Goal: Information Seeking & Learning: Learn about a topic

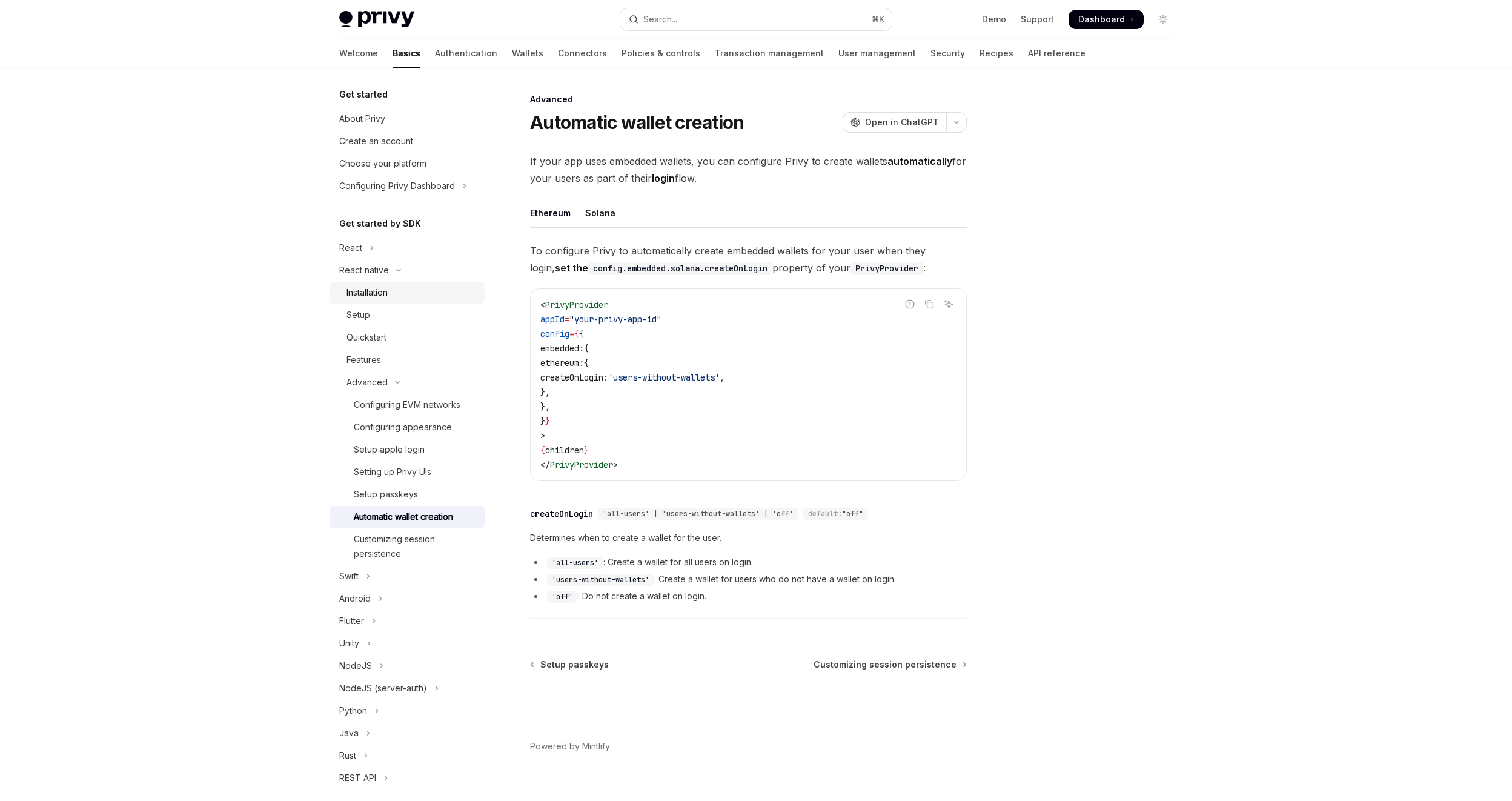
scroll to position [20, 0]
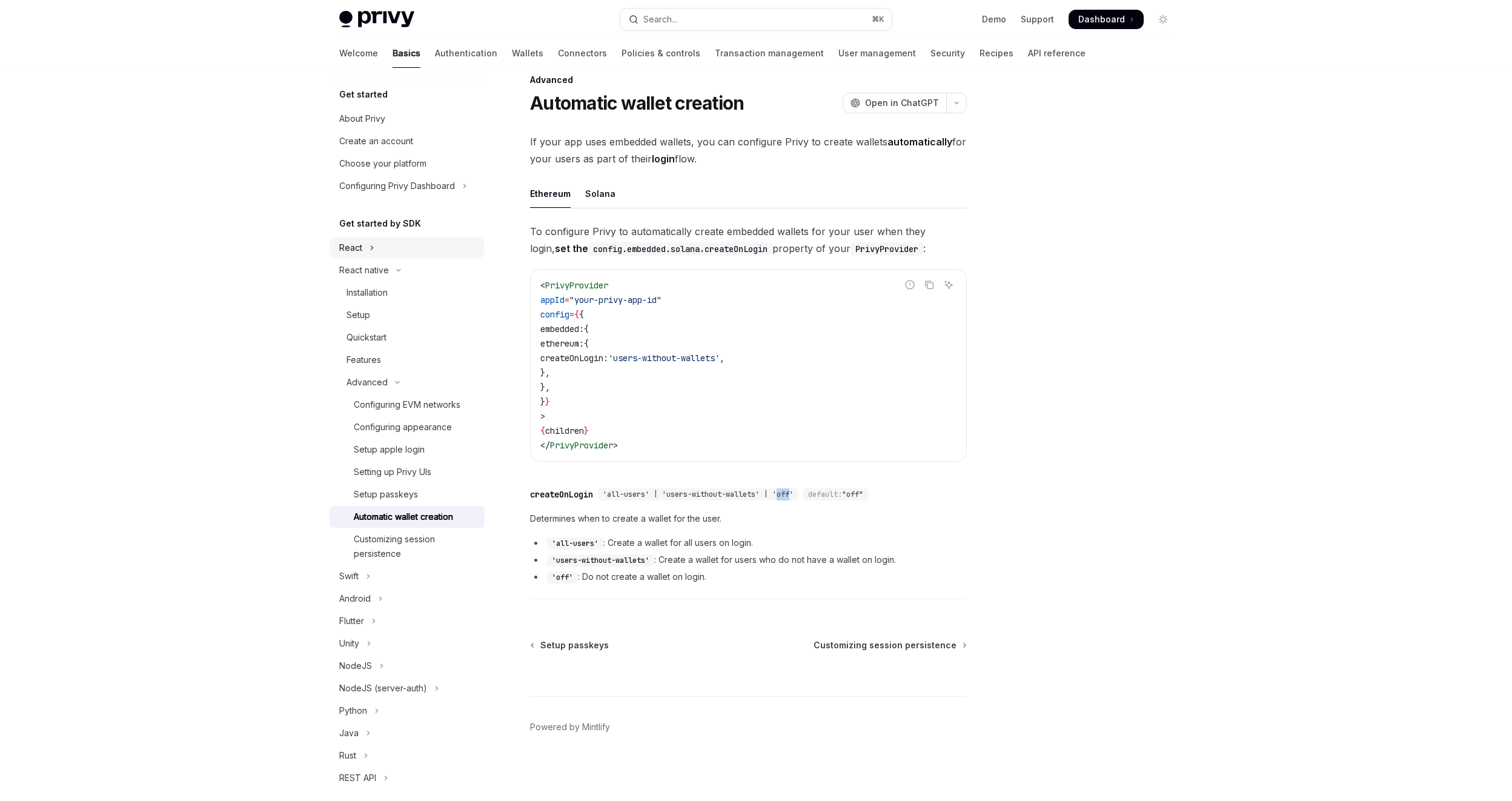
click at [375, 243] on button "React" at bounding box center [406, 248] width 155 height 22
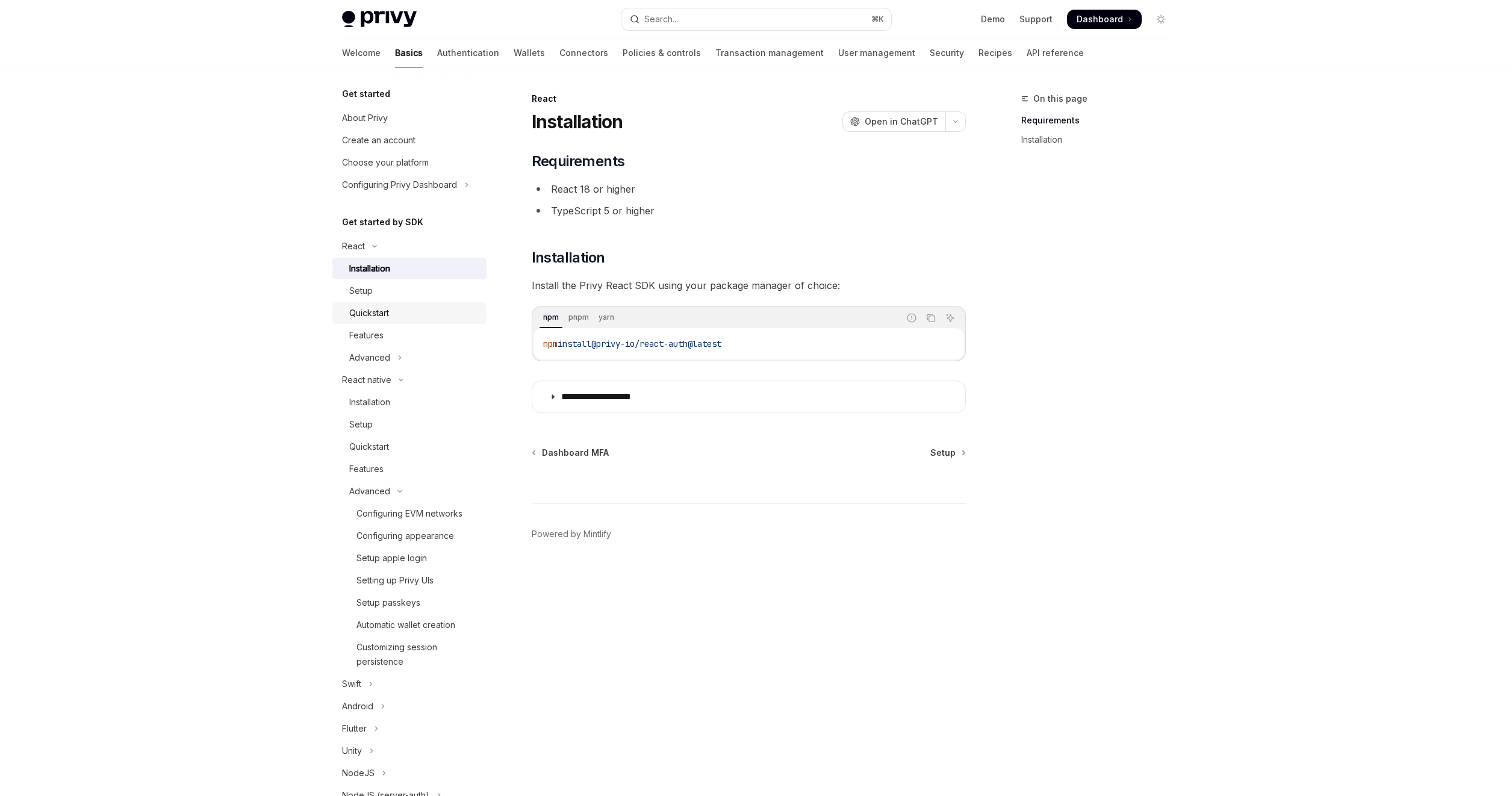
click at [394, 310] on div "Quickstart" at bounding box center [414, 312] width 130 height 15
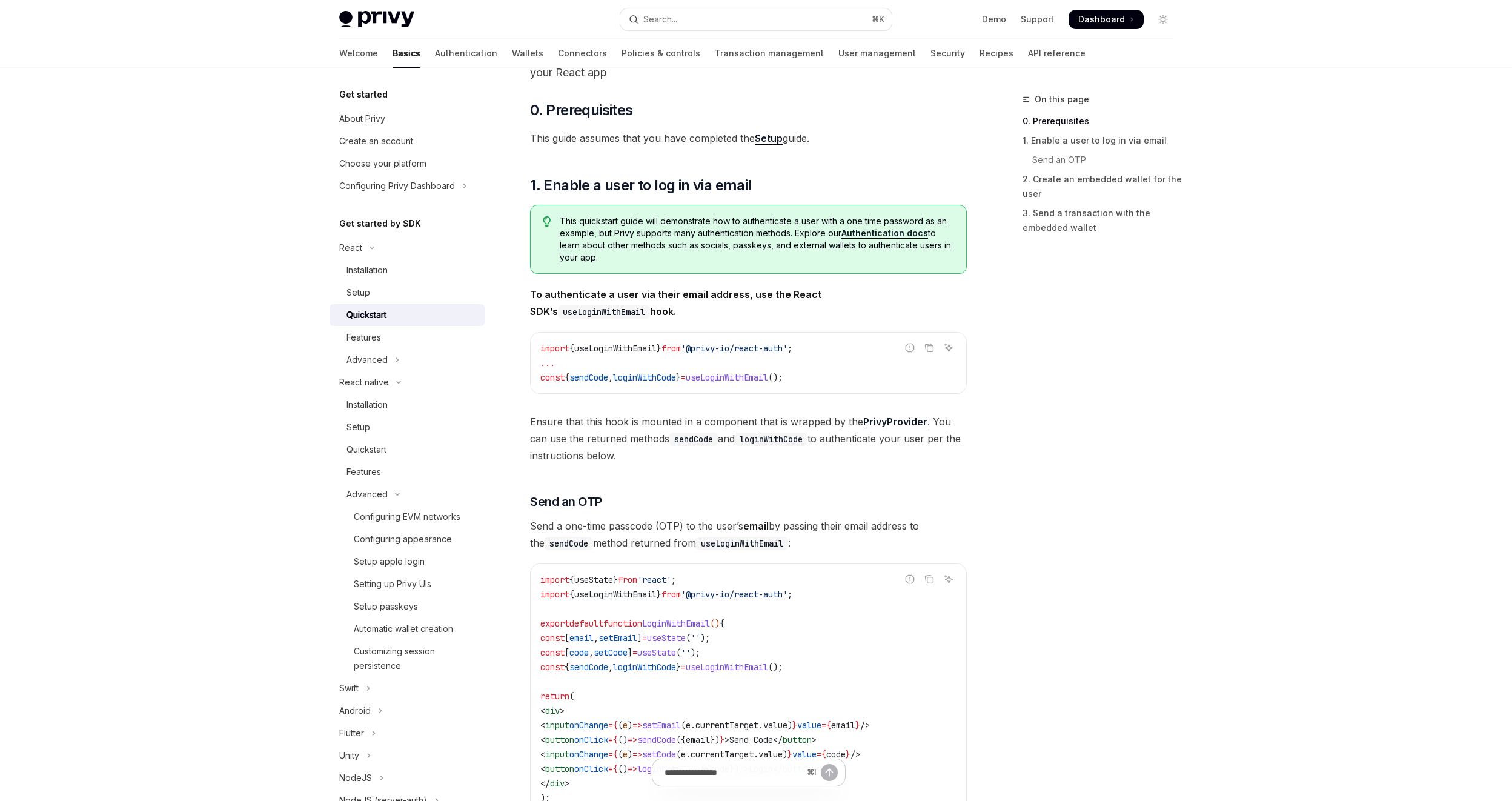
scroll to position [100, 0]
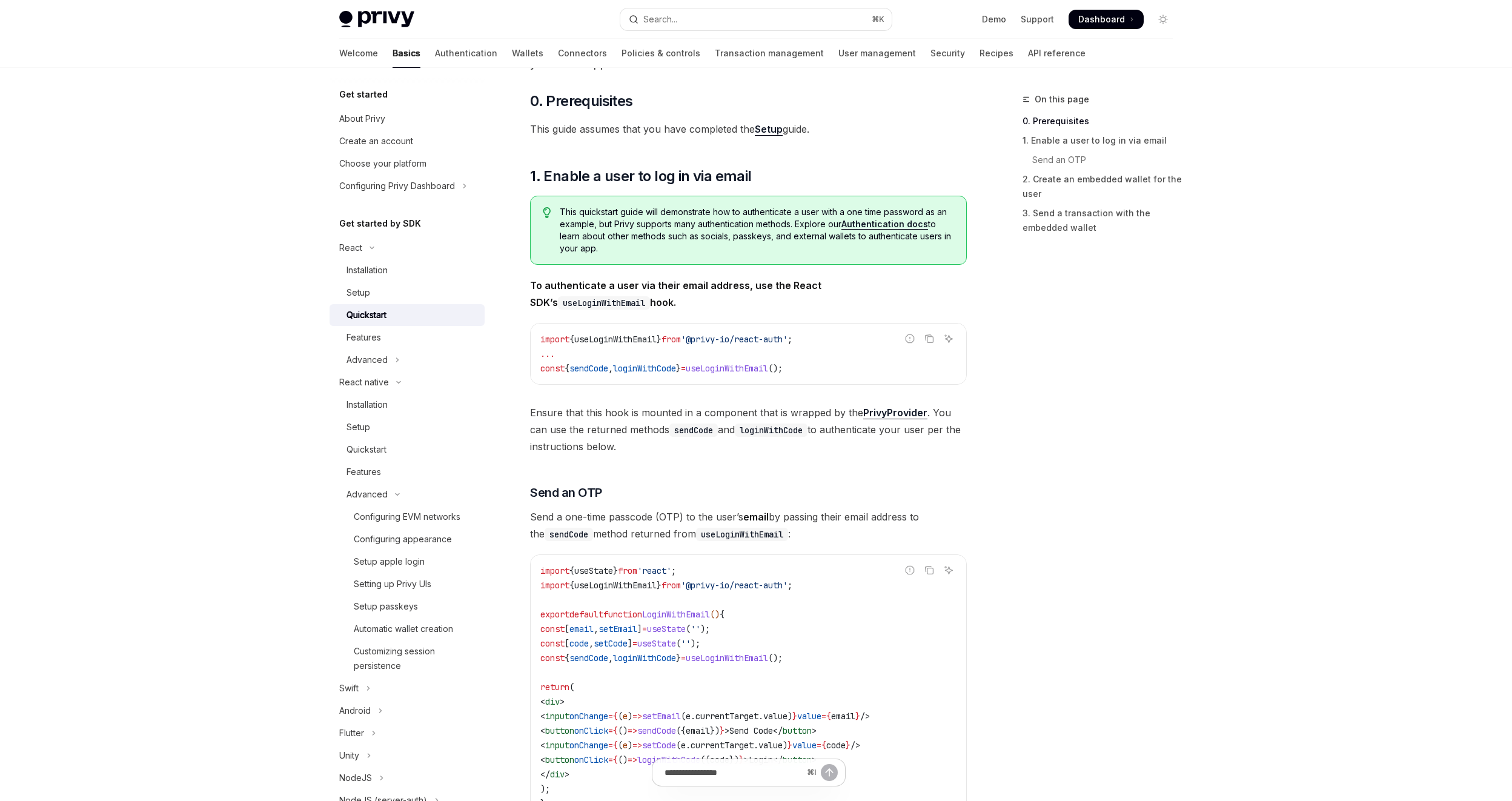
click at [625, 335] on span "useLoginWithEmail" at bounding box center [614, 339] width 82 height 11
click at [679, 358] on code "import { useLoginWithEmail } from '@privy-io/react-auth' ; ... const { sendCode…" at bounding box center [748, 354] width 416 height 44
drag, startPoint x: 809, startPoint y: 337, endPoint x: 711, endPoint y: 339, distance: 98.0
click at [711, 339] on span "'@privy-io/react-auth'" at bounding box center [734, 339] width 107 height 11
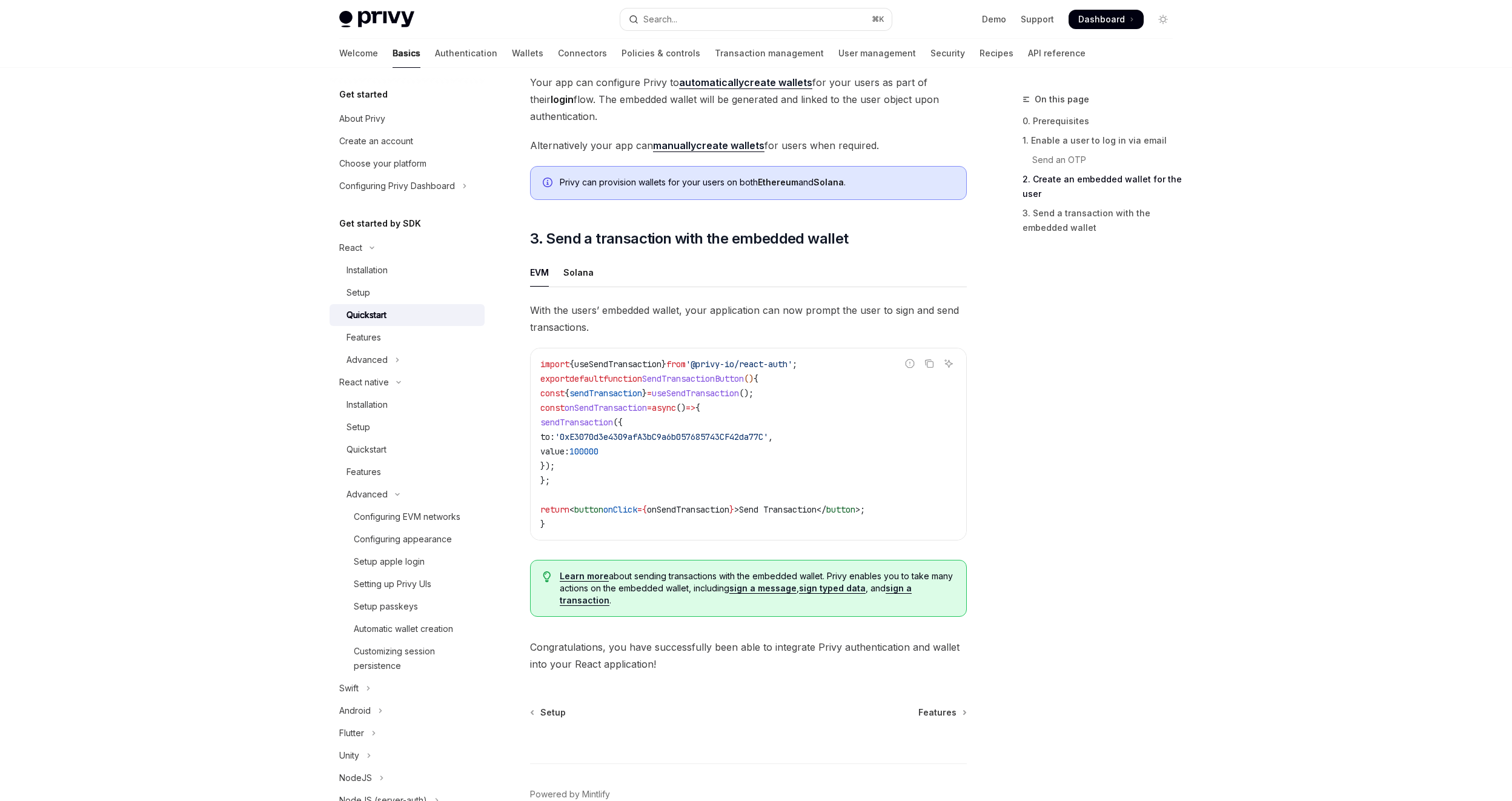
scroll to position [976, 0]
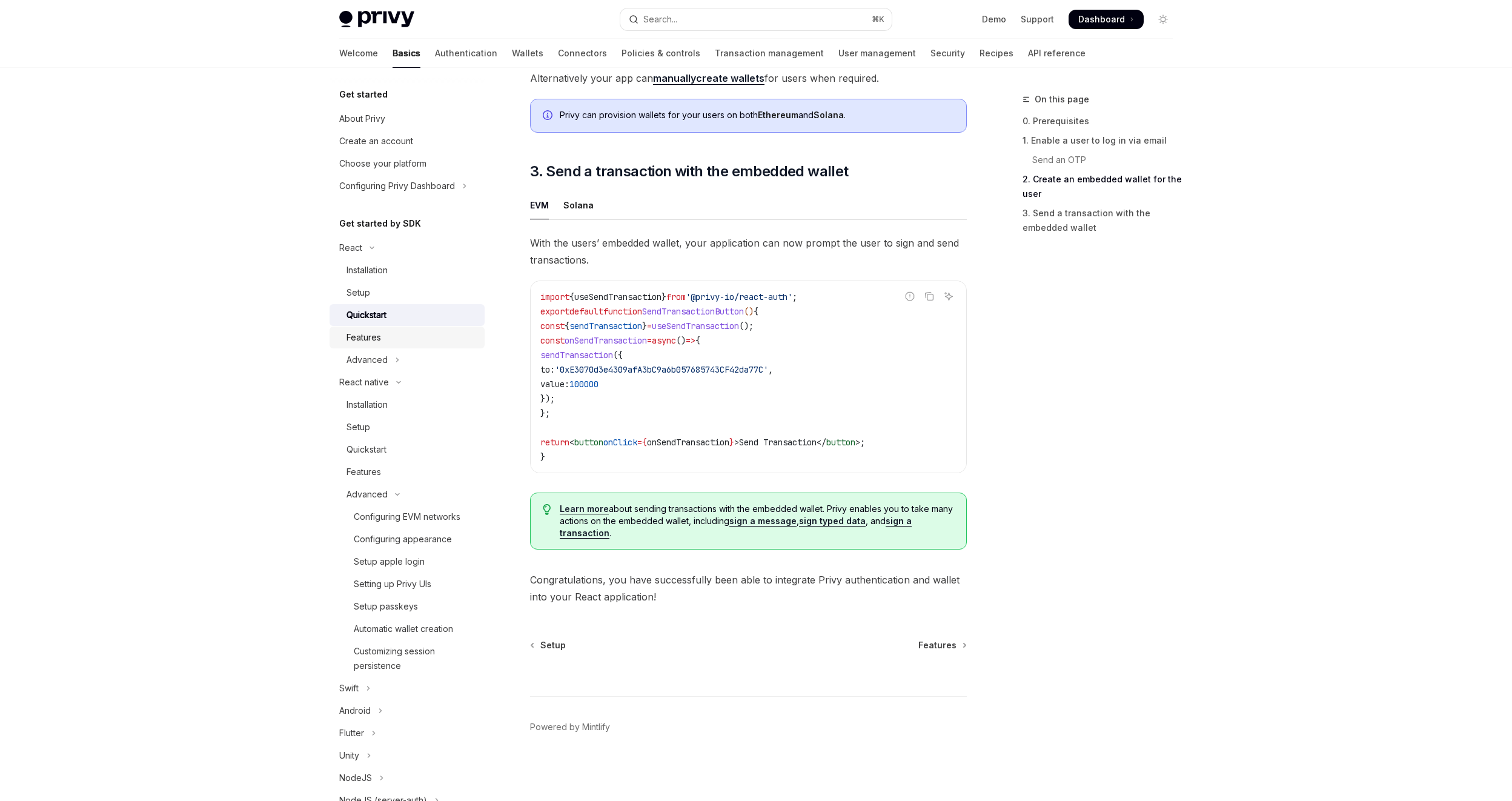
click at [377, 340] on div "Features" at bounding box center [364, 337] width 35 height 15
type textarea "*"
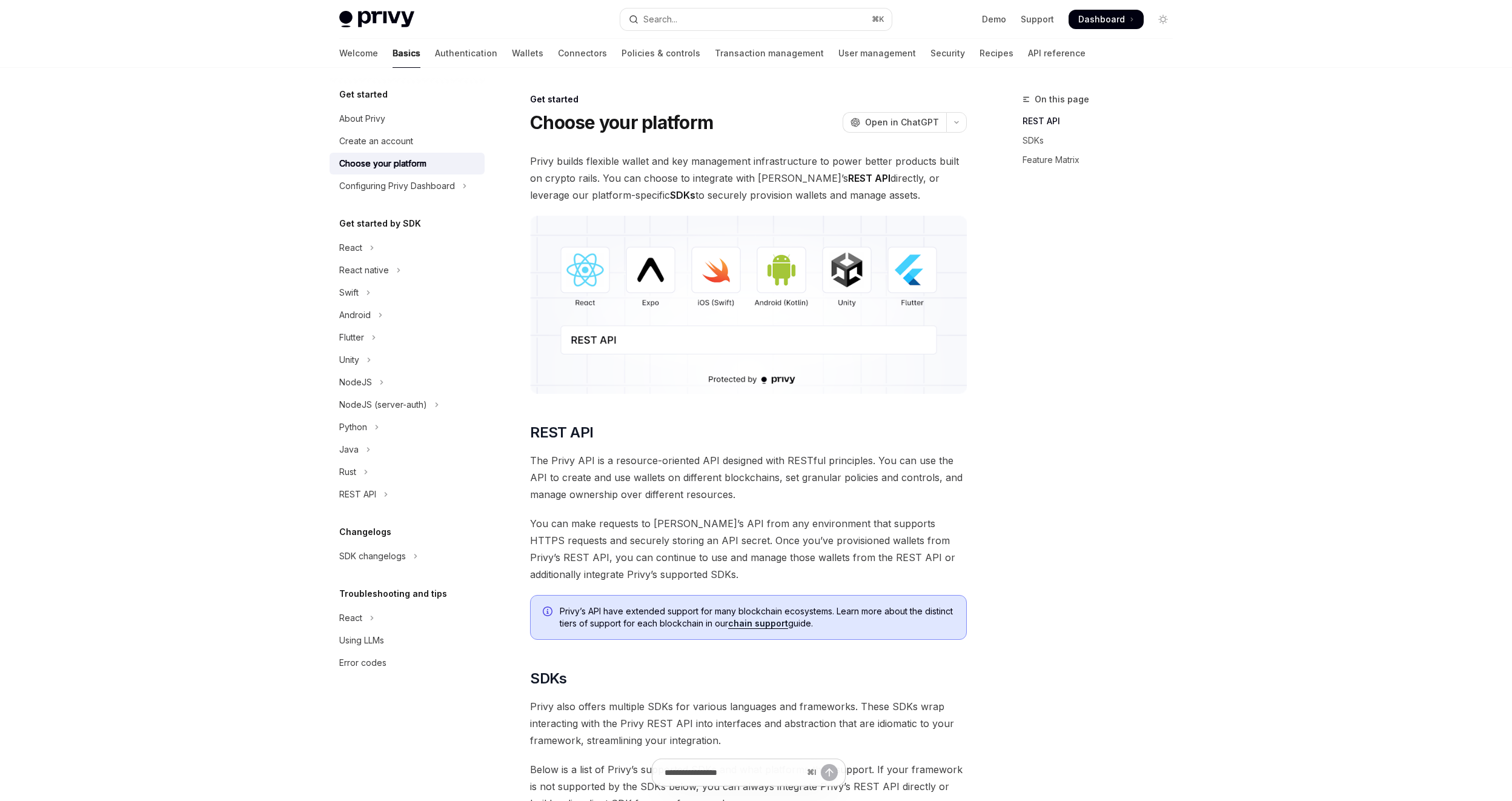
click at [368, 244] on button "React" at bounding box center [406, 248] width 155 height 22
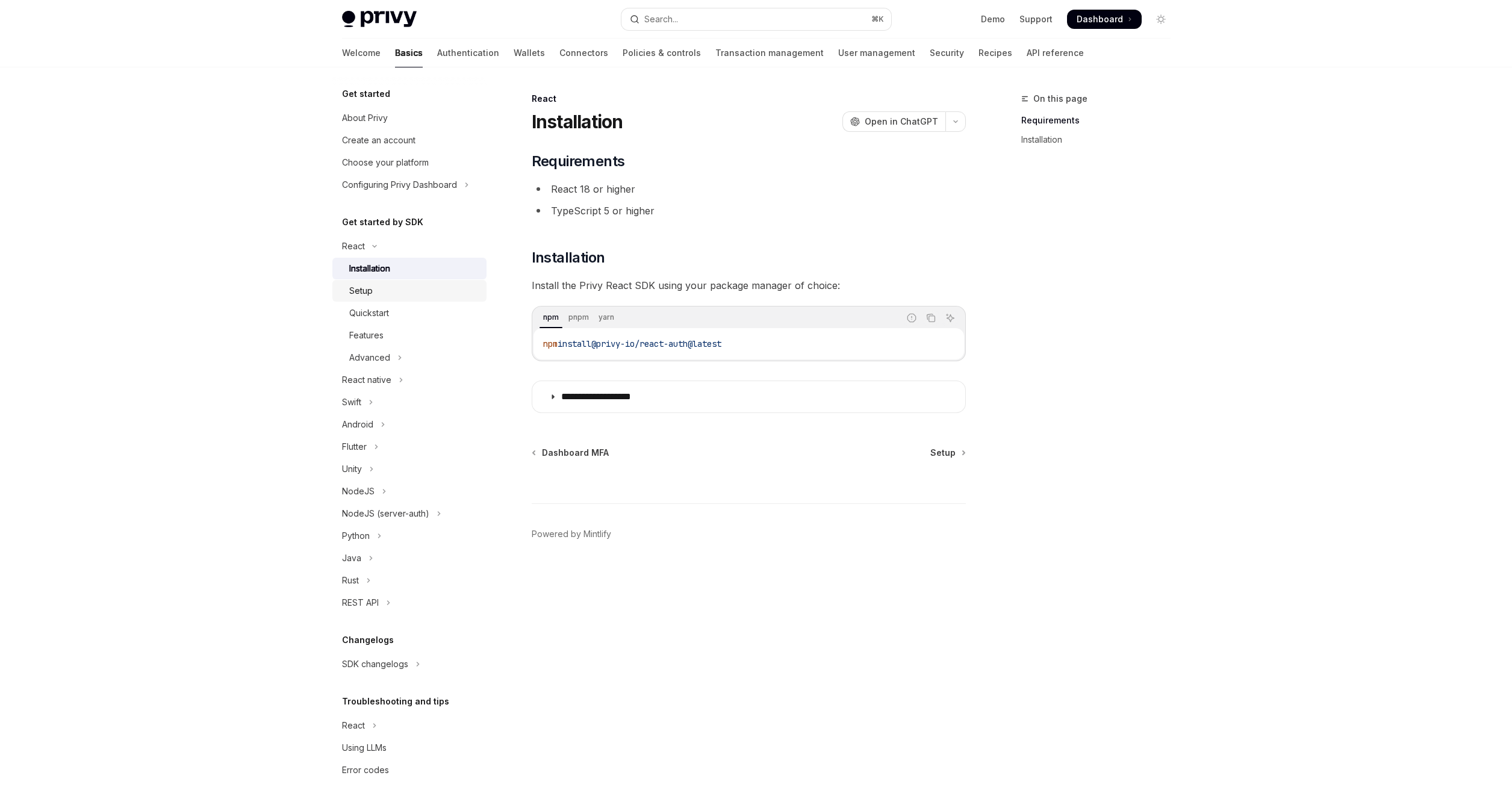
click at [394, 295] on div "Setup" at bounding box center [414, 291] width 130 height 15
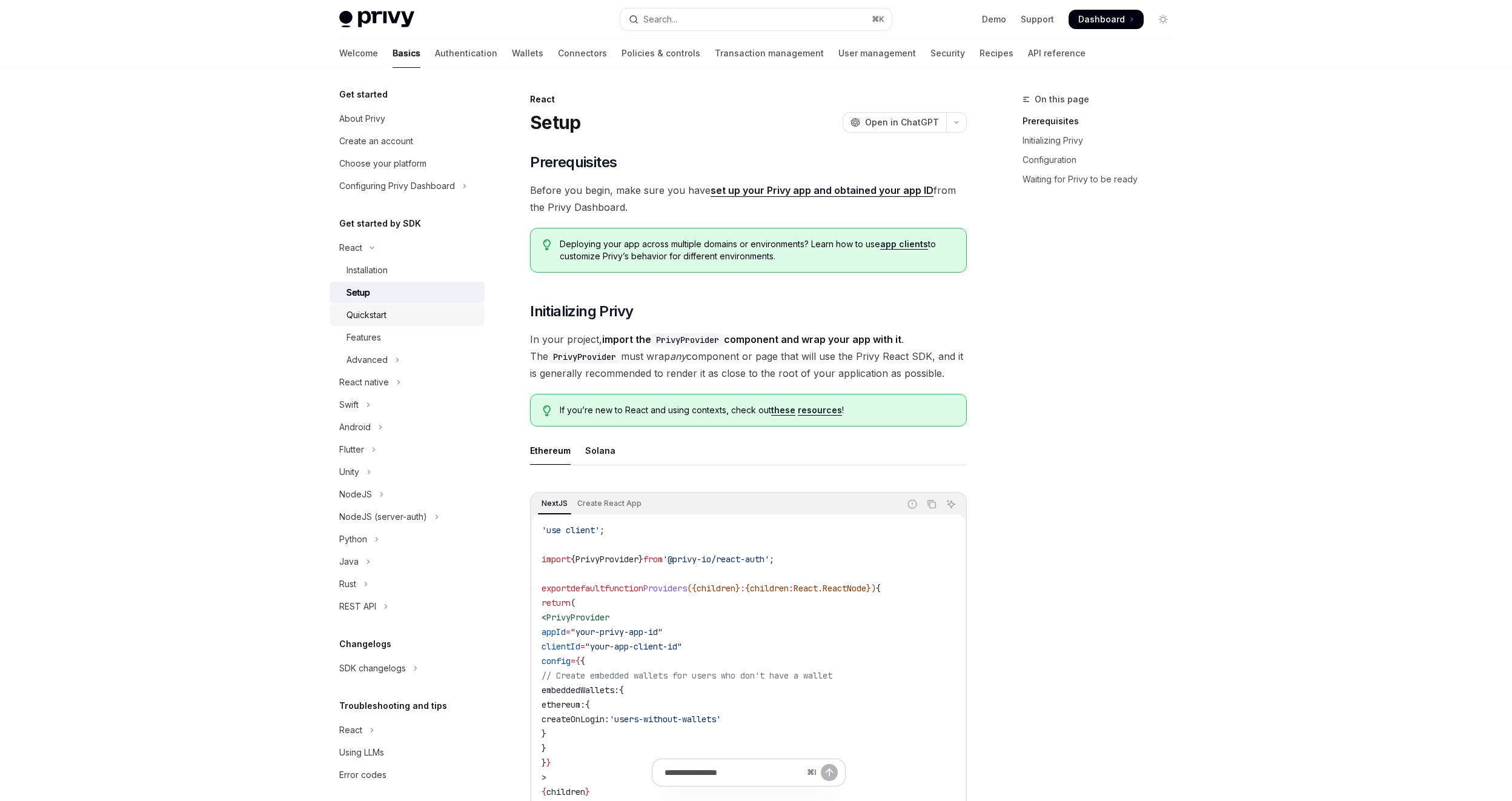
click at [396, 308] on div "Quickstart" at bounding box center [412, 314] width 131 height 15
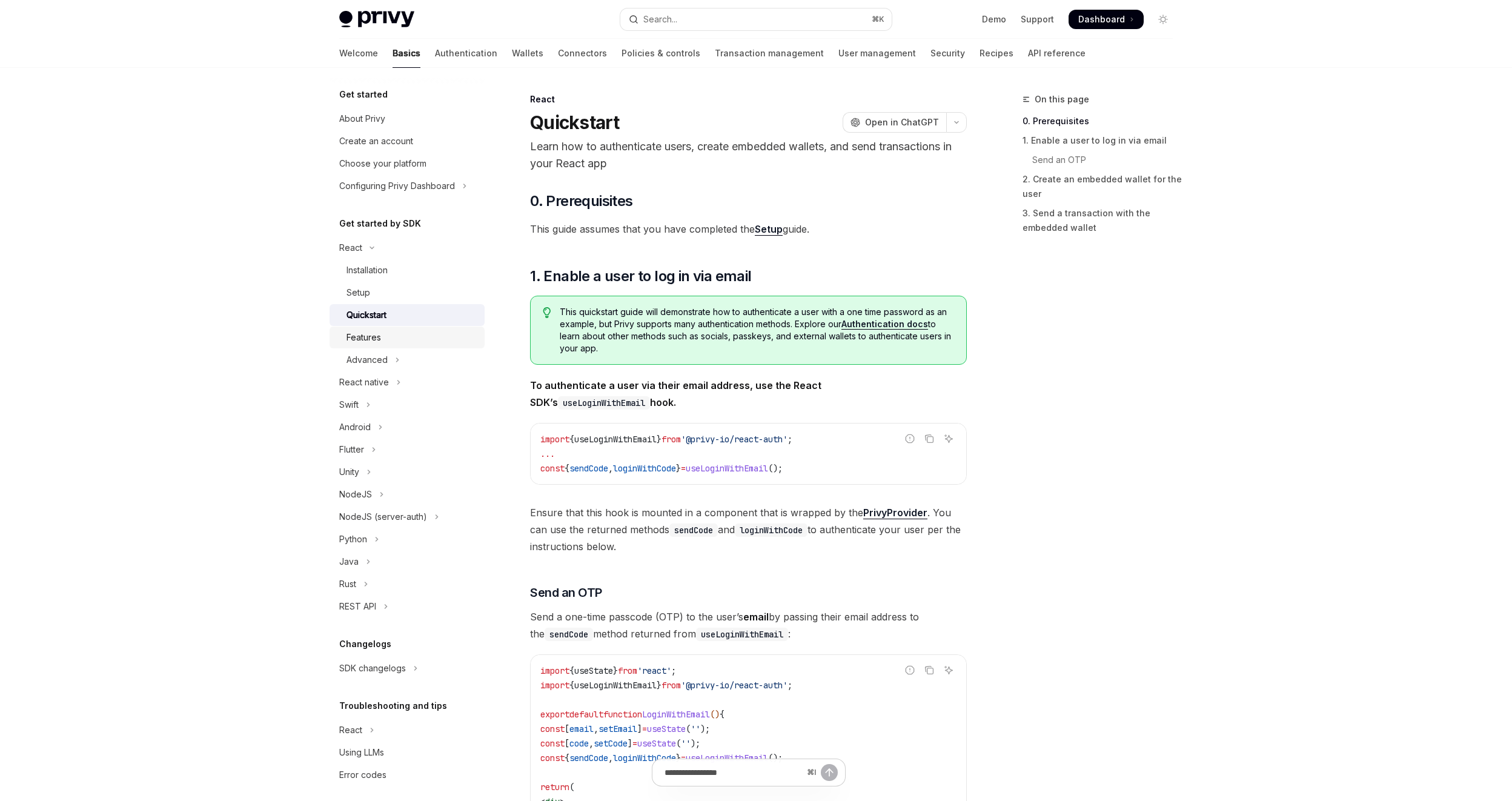
click at [378, 334] on div "Features" at bounding box center [364, 337] width 35 height 15
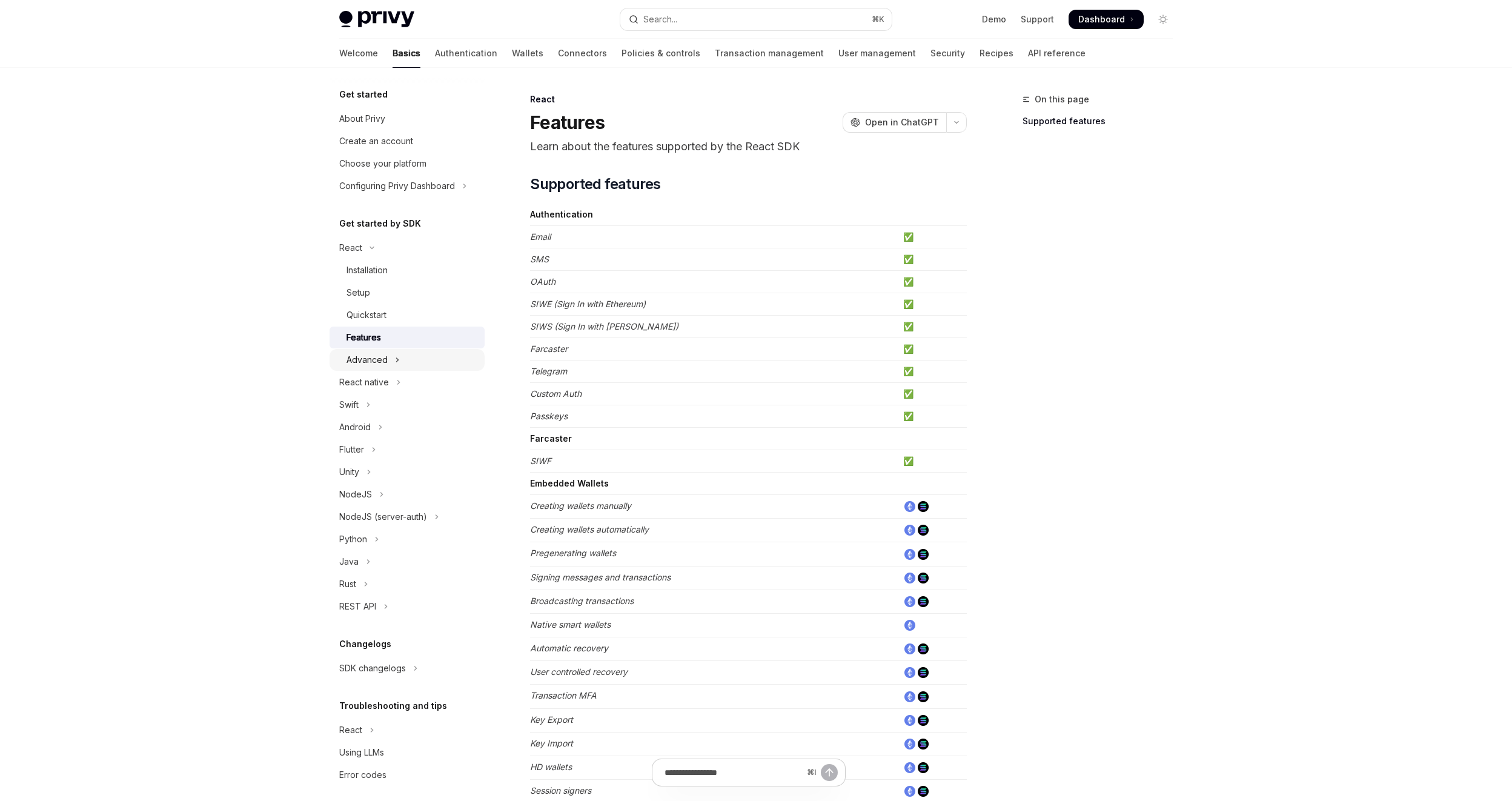
click at [380, 353] on div "Advanced" at bounding box center [368, 360] width 42 height 15
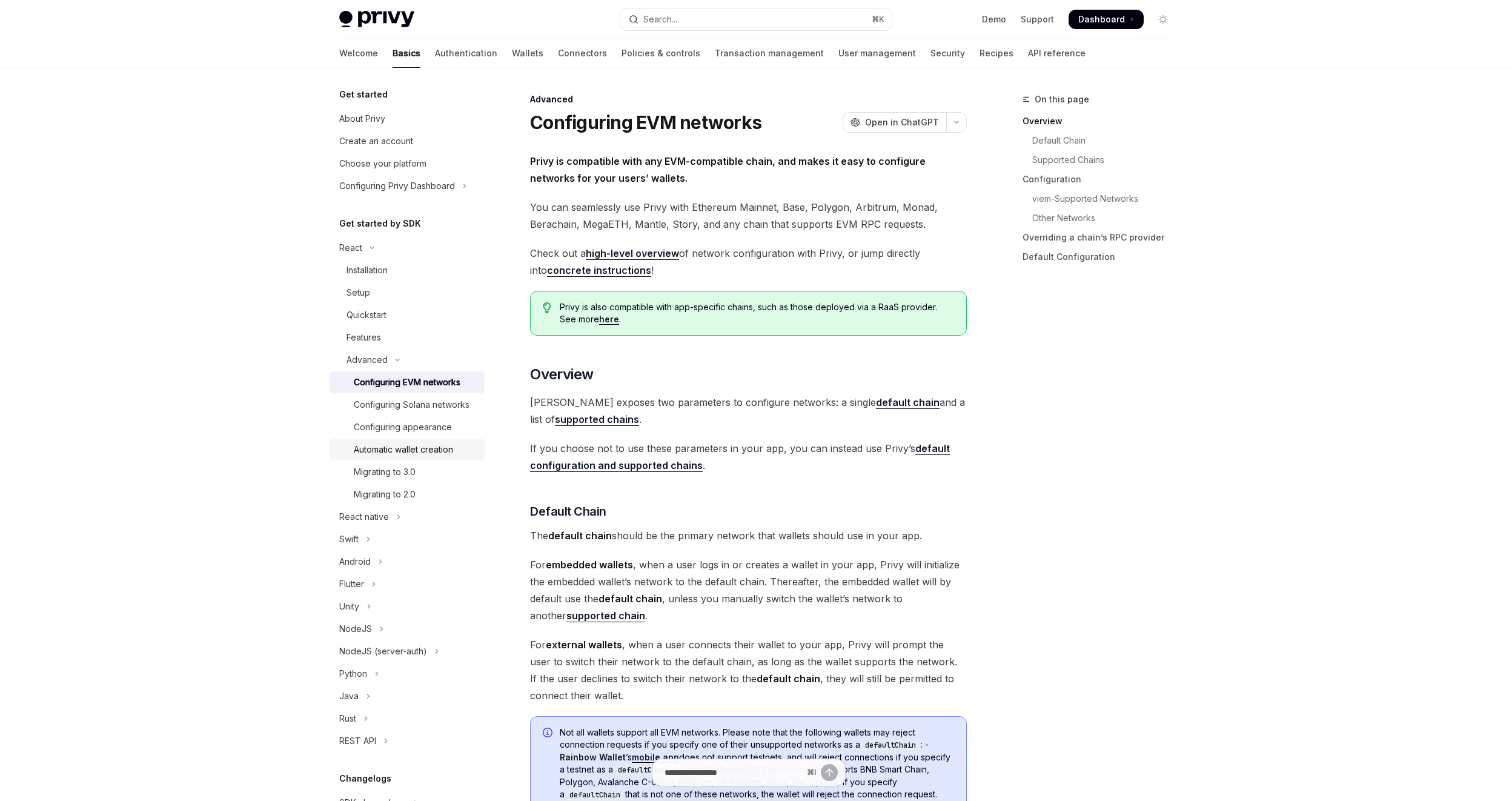
click at [408, 457] on div "Automatic wallet creation" at bounding box center [403, 449] width 99 height 15
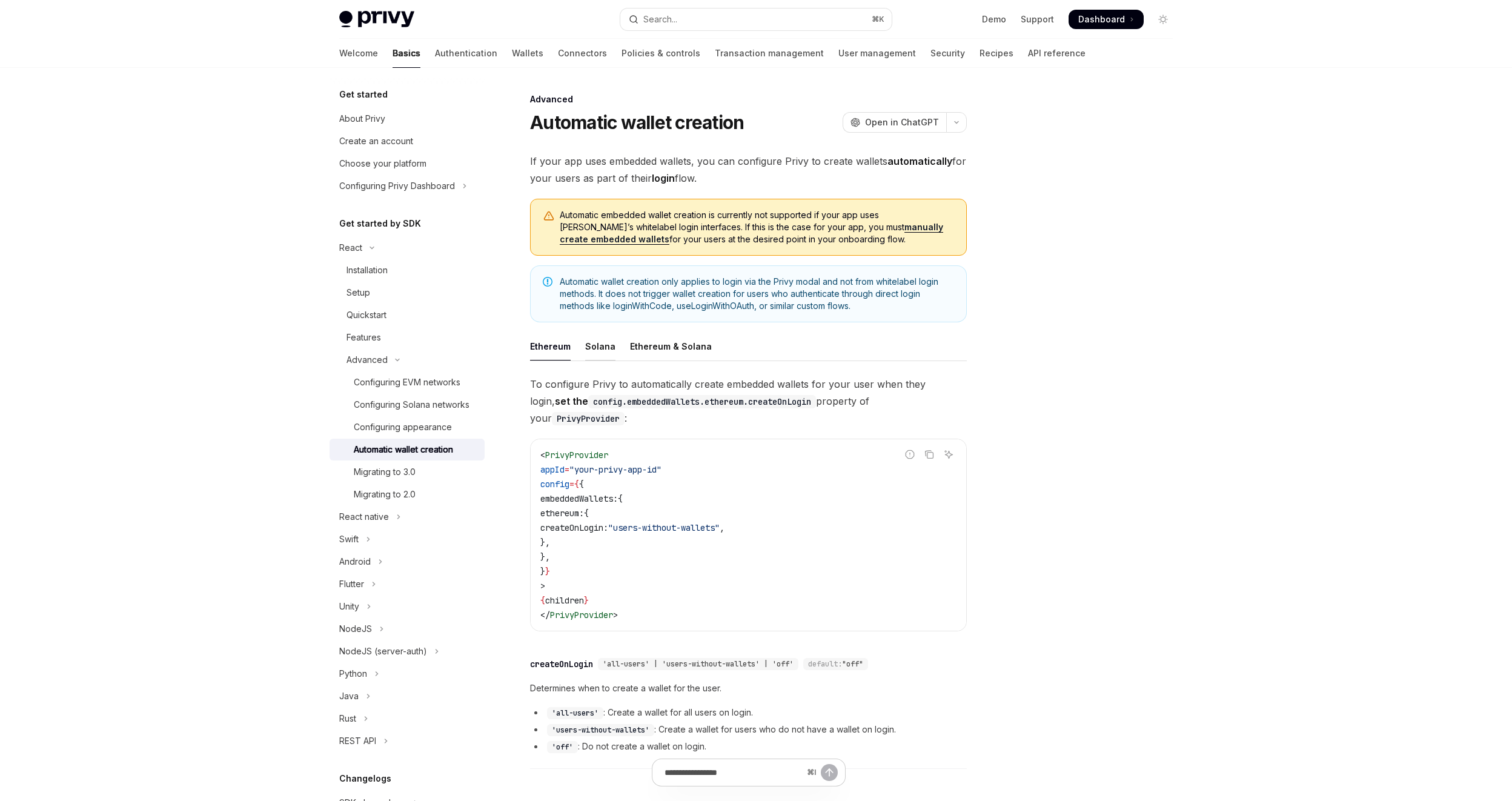
click at [600, 345] on div "Solana" at bounding box center [599, 346] width 31 height 29
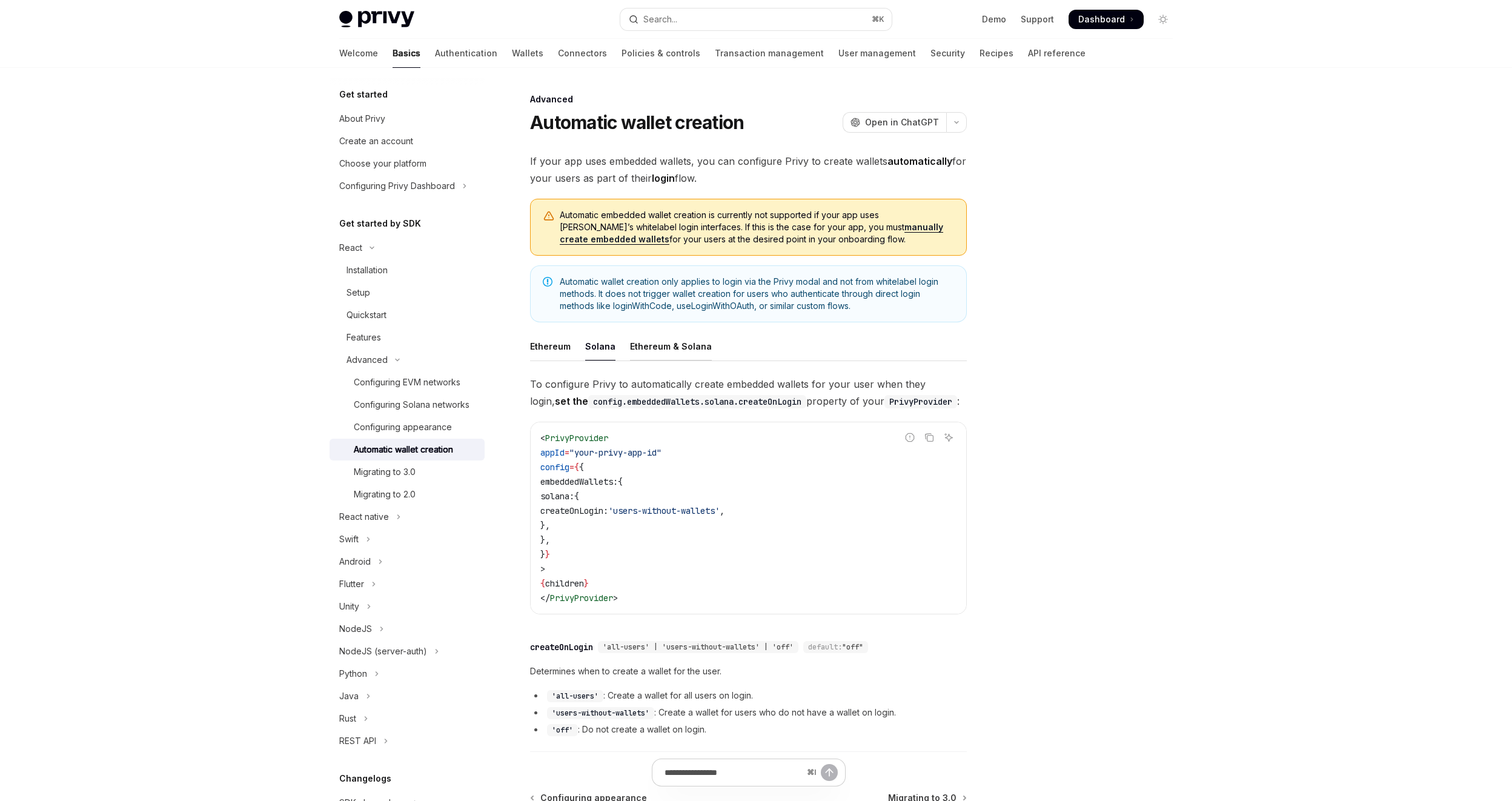
click at [658, 345] on div "Ethereum & Solana" at bounding box center [671, 346] width 82 height 29
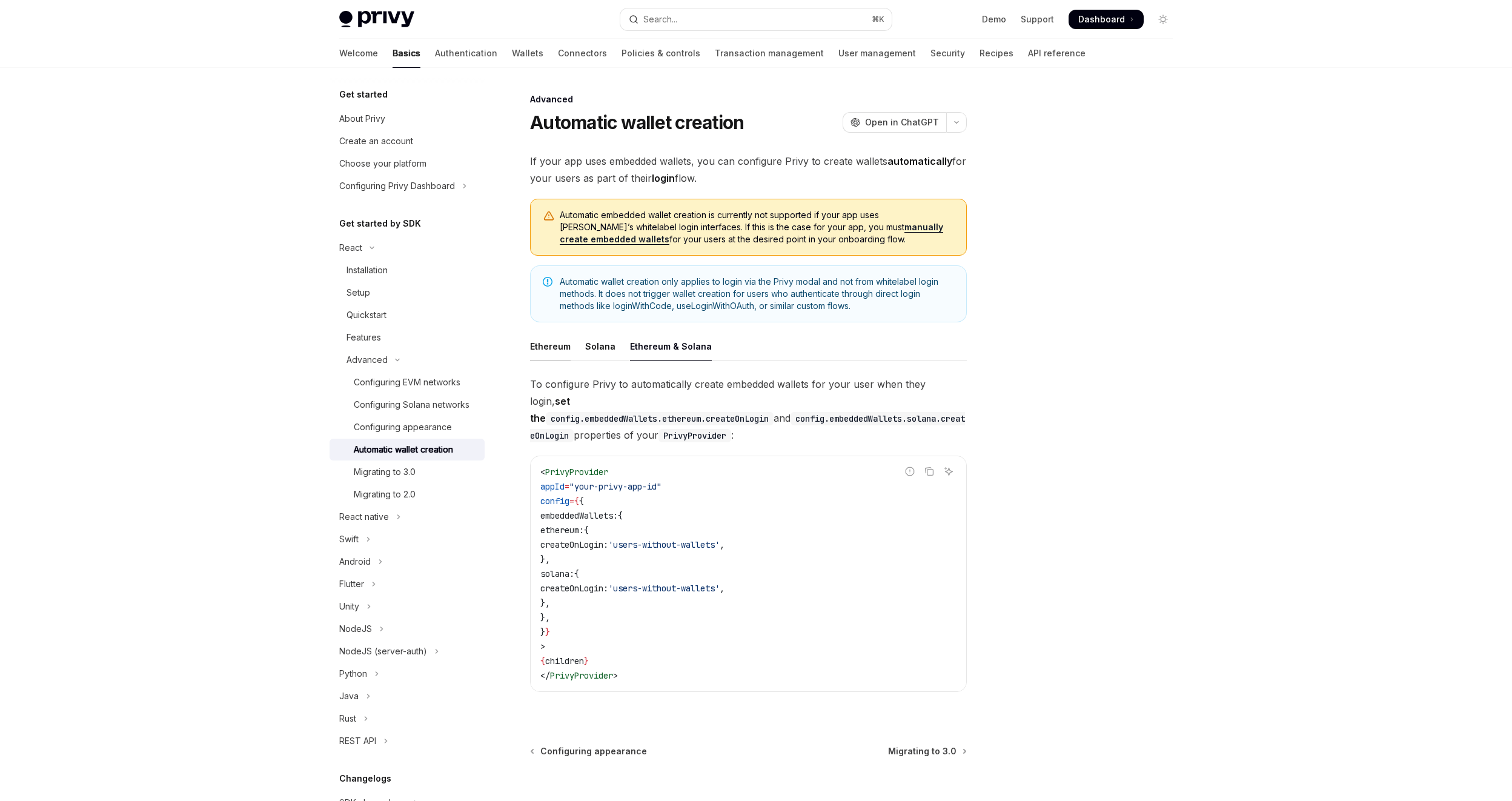
click at [561, 352] on div "Ethereum" at bounding box center [550, 346] width 41 height 29
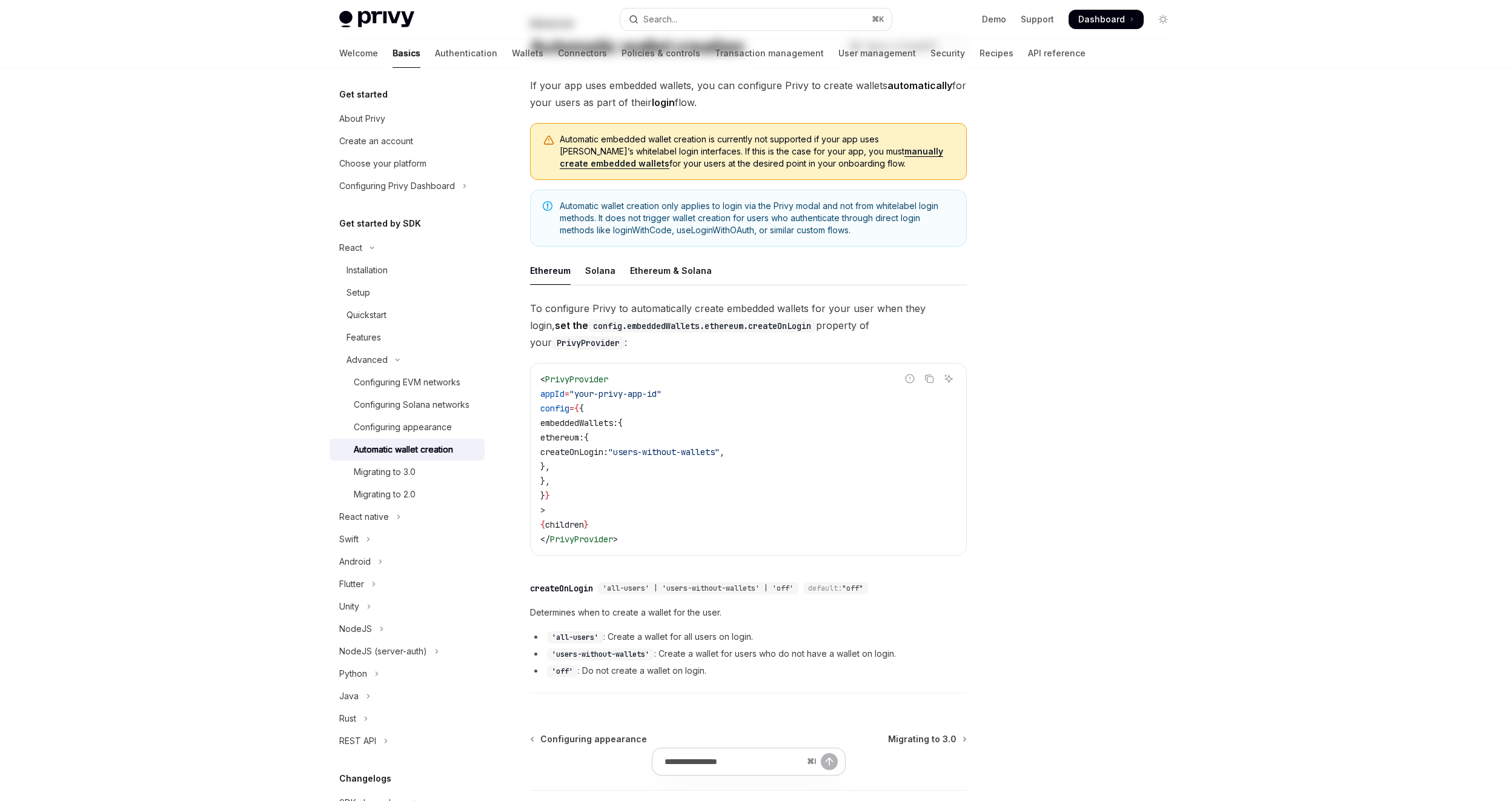
scroll to position [153, 0]
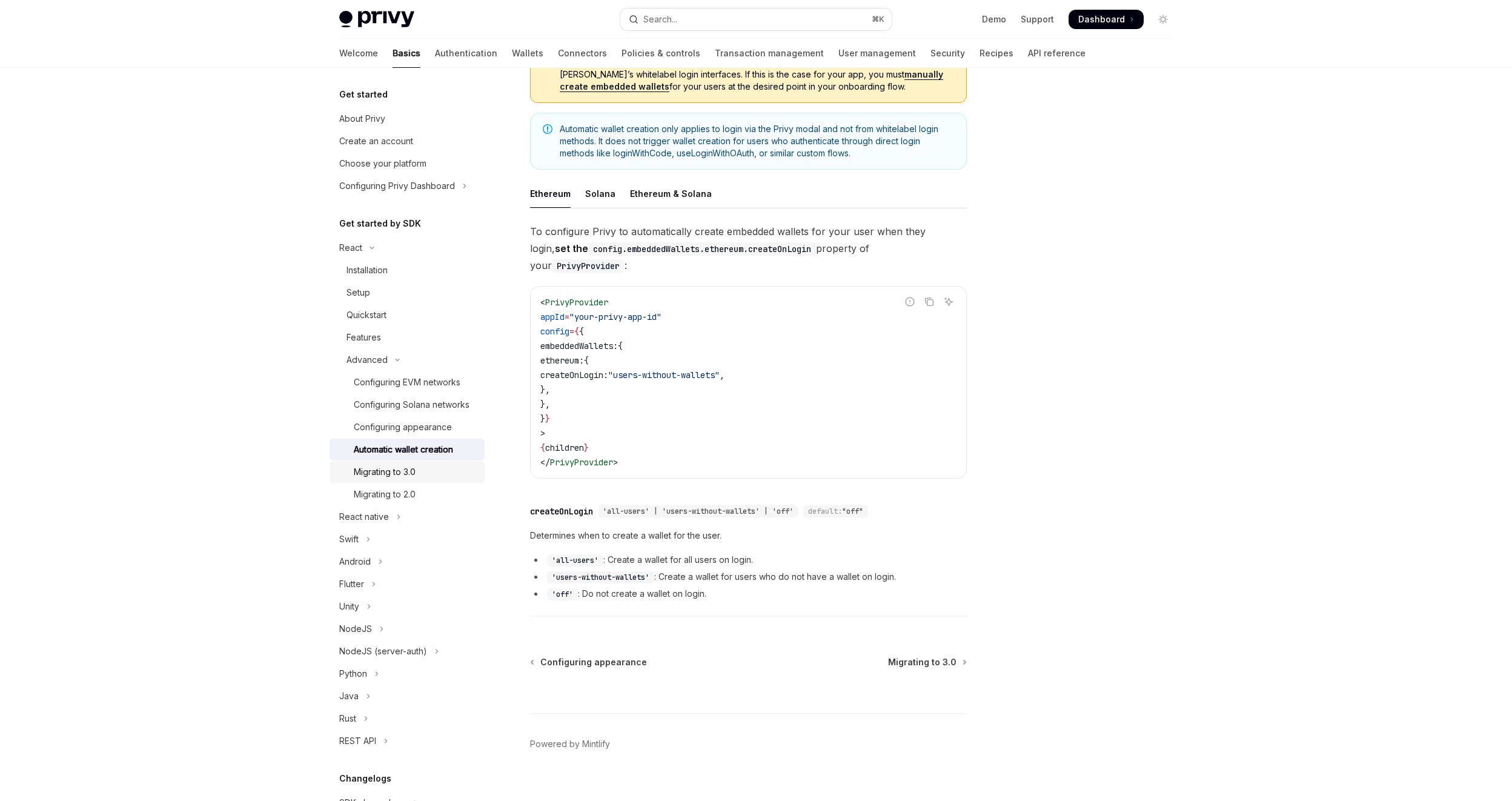
click at [382, 479] on div "Migrating to 3.0" at bounding box center [384, 472] width 61 height 15
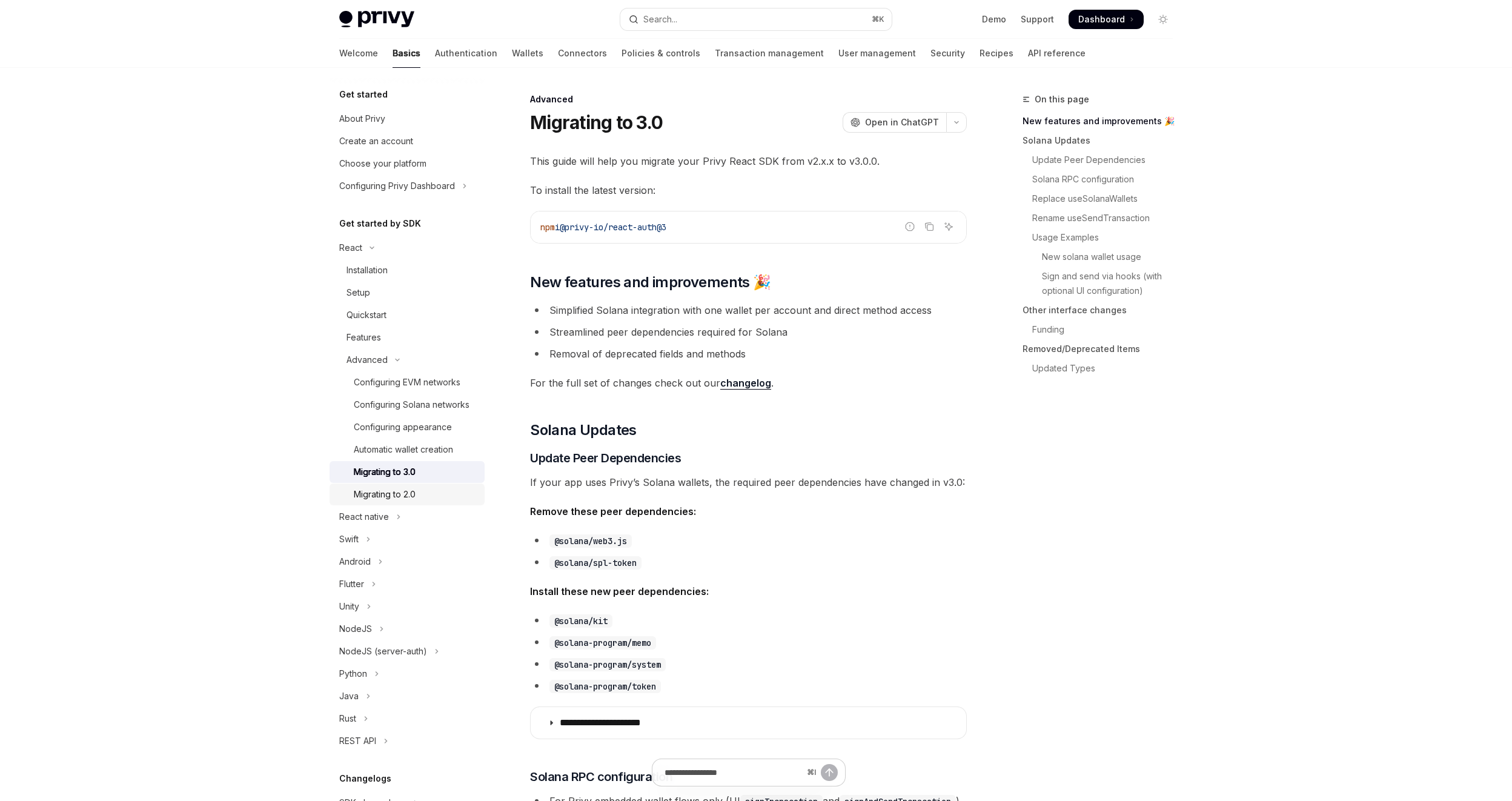
click at [362, 502] on div "Migrating to 2.0" at bounding box center [384, 494] width 61 height 15
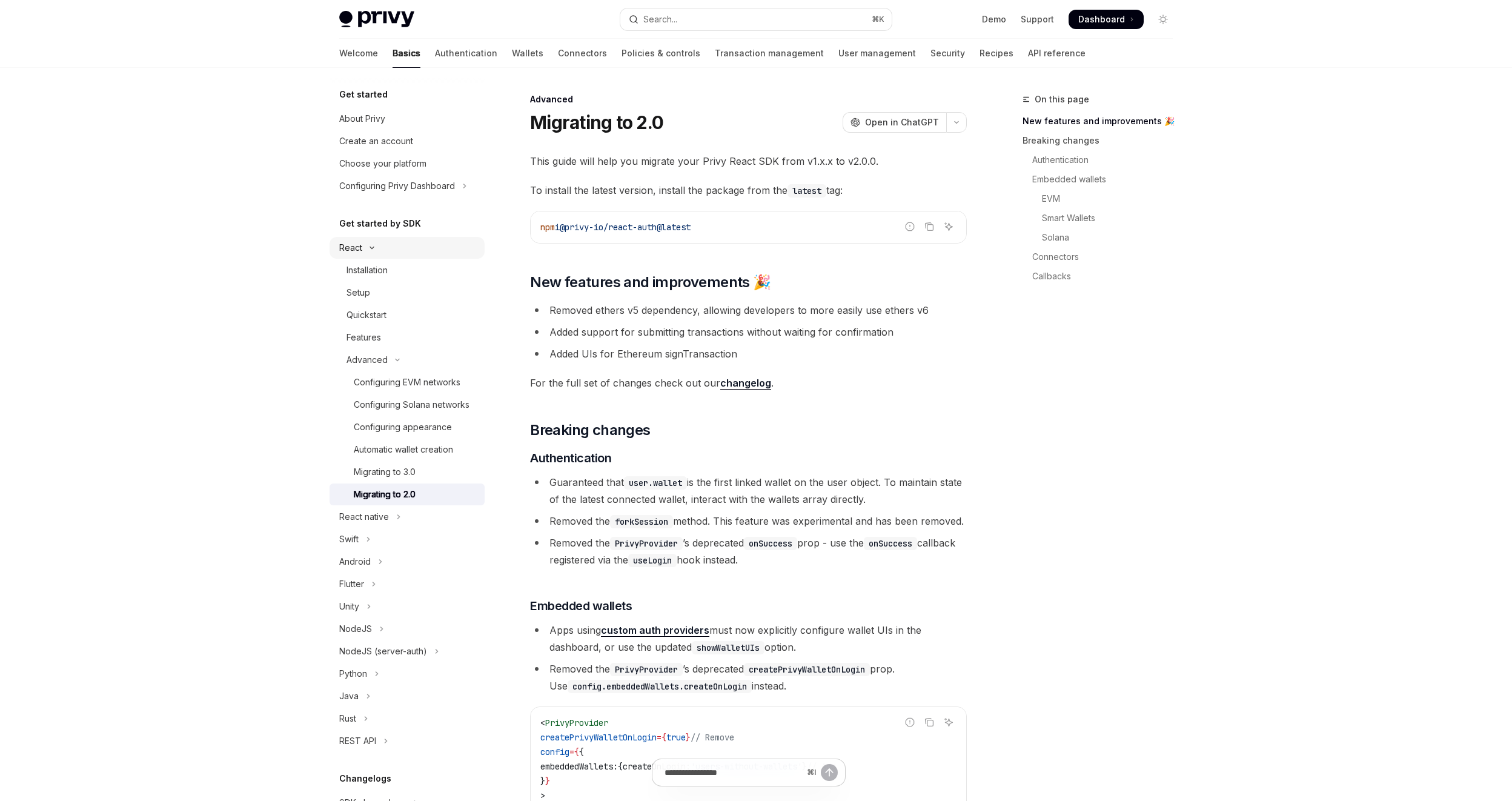
click at [373, 249] on icon "Toggle React section" at bounding box center [372, 248] width 15 height 5
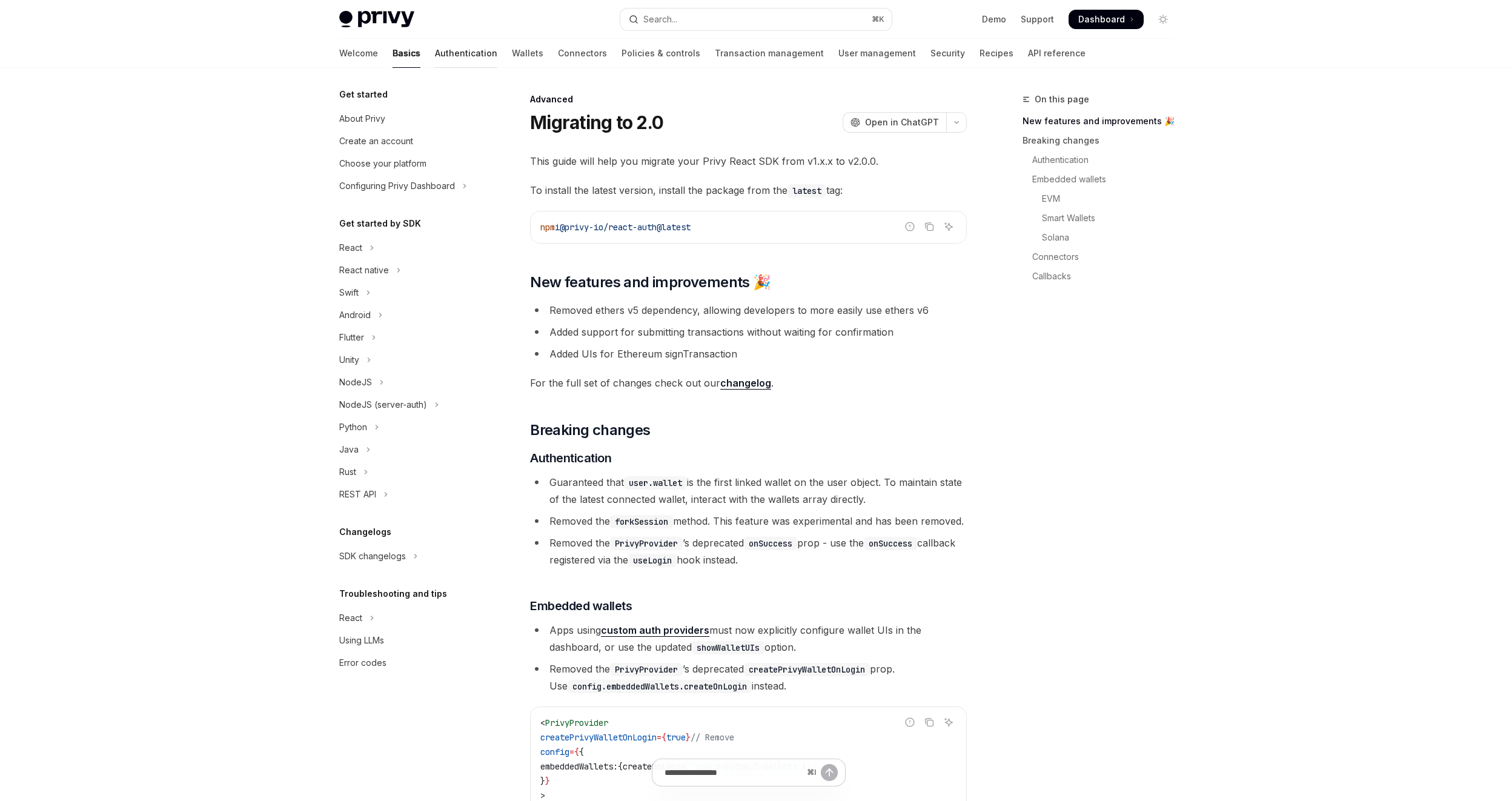
click at [435, 57] on link "Authentication" at bounding box center [466, 53] width 62 height 29
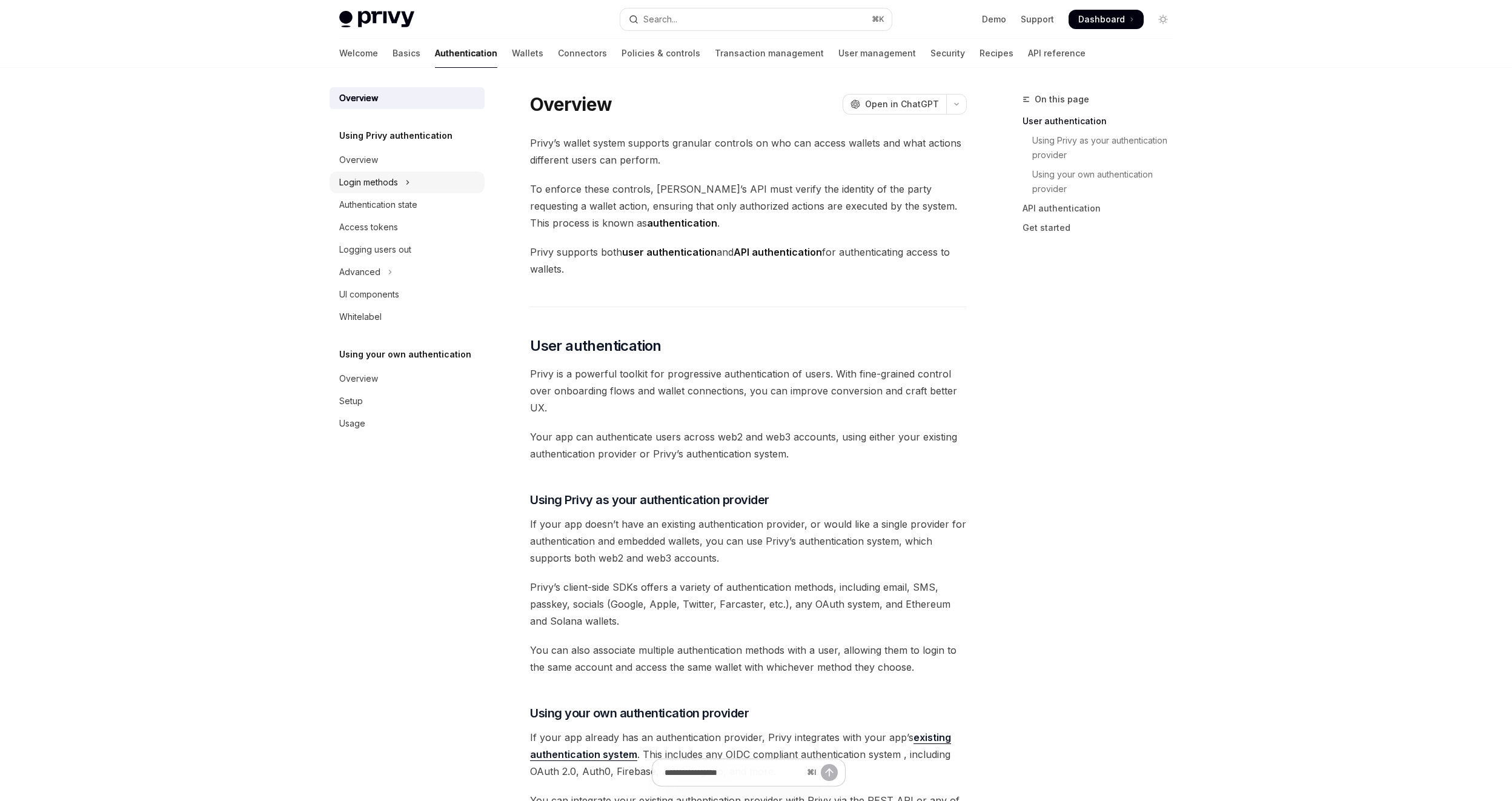
click at [396, 184] on div "Login methods" at bounding box center [368, 182] width 58 height 15
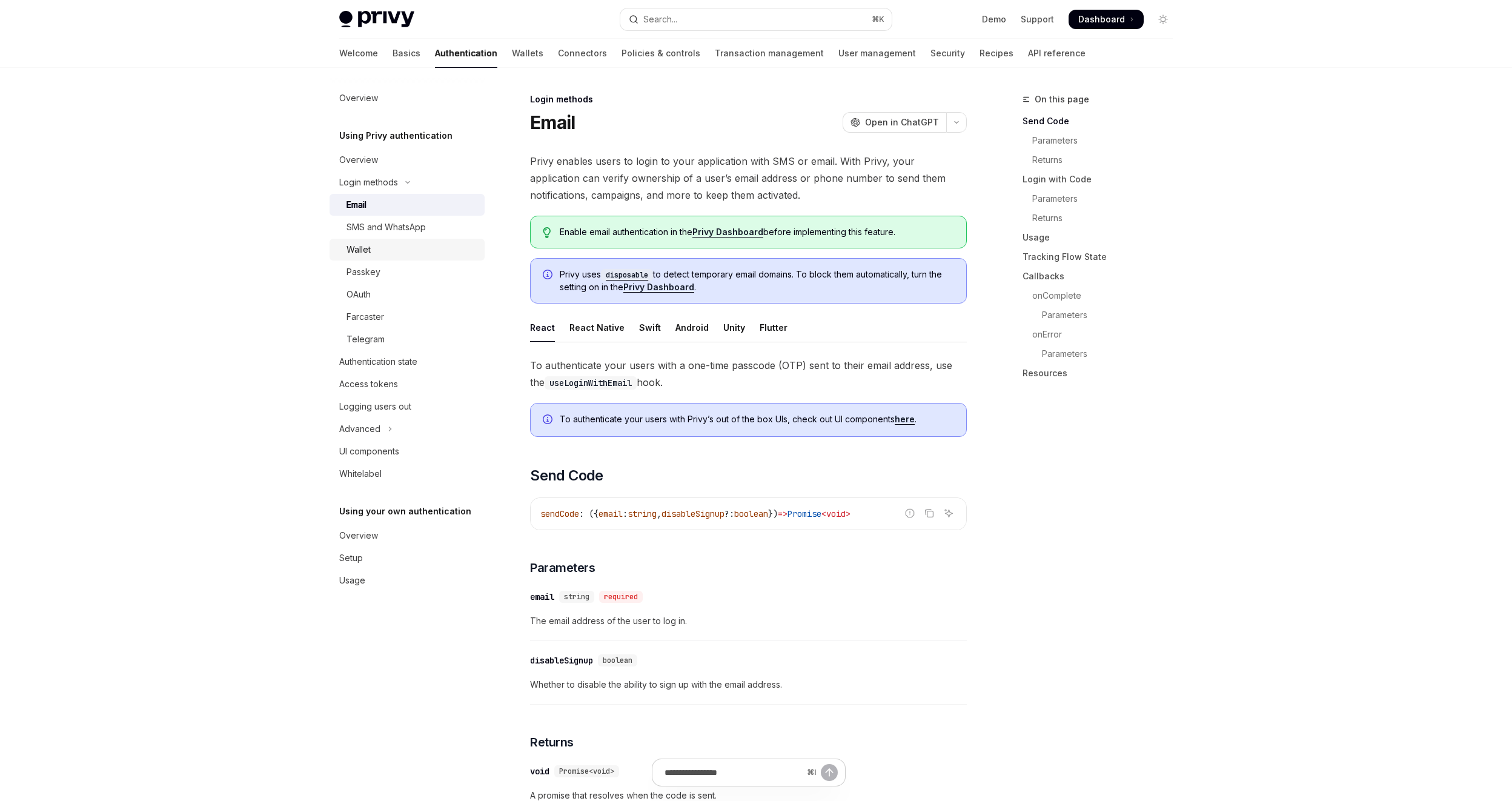
click at [399, 258] on link "Wallet" at bounding box center [406, 250] width 155 height 22
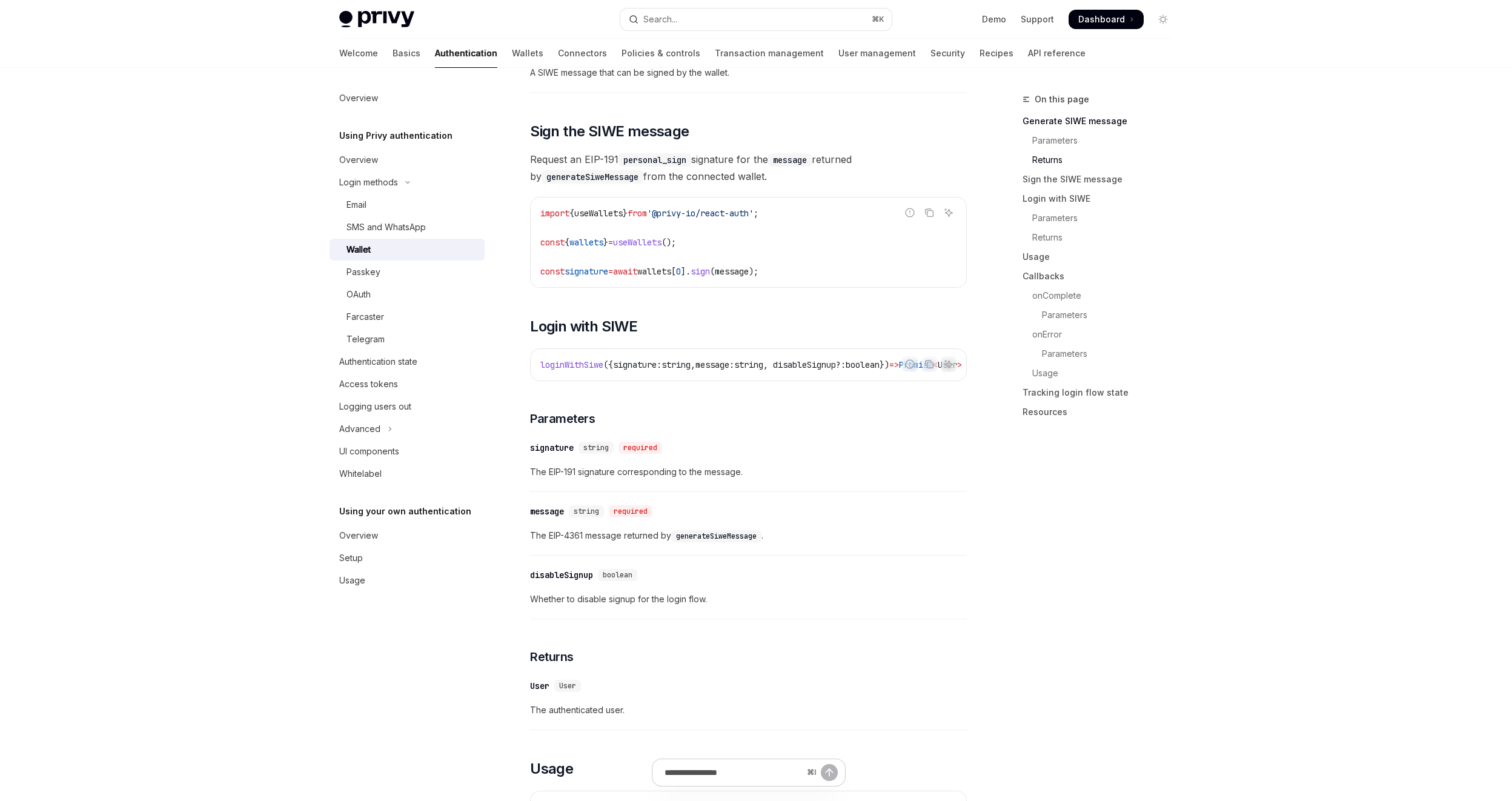
scroll to position [743, 0]
click at [590, 370] on span "loginWithSiwe" at bounding box center [572, 364] width 63 height 11
copy span "loginWithSiwe"
click at [382, 290] on div "OAuth" at bounding box center [412, 294] width 131 height 15
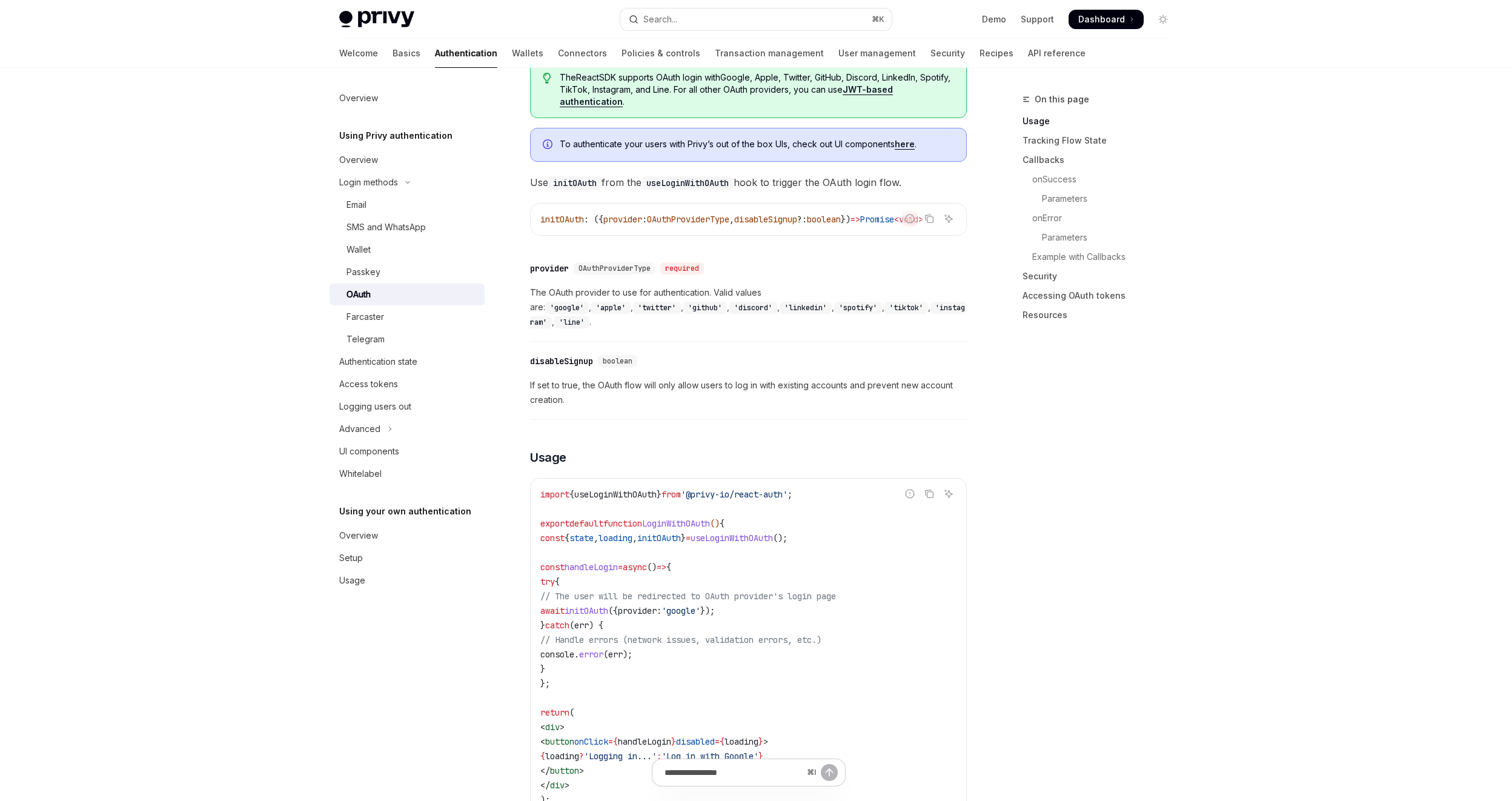
scroll to position [372, 0]
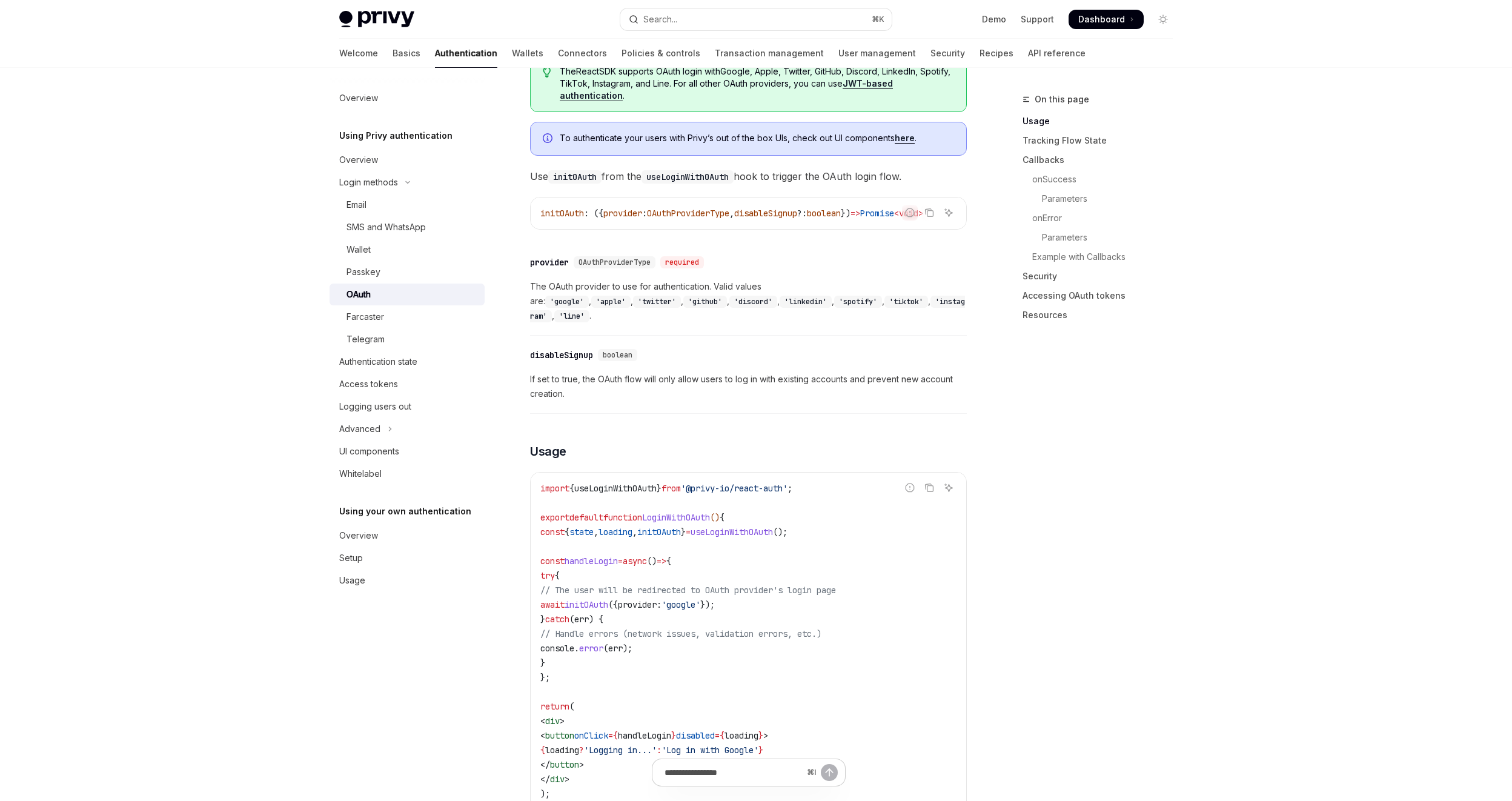
click at [633, 483] on span "useLoginWithOAuth" at bounding box center [614, 488] width 82 height 11
click at [410, 362] on div "Authentication state" at bounding box center [378, 362] width 78 height 15
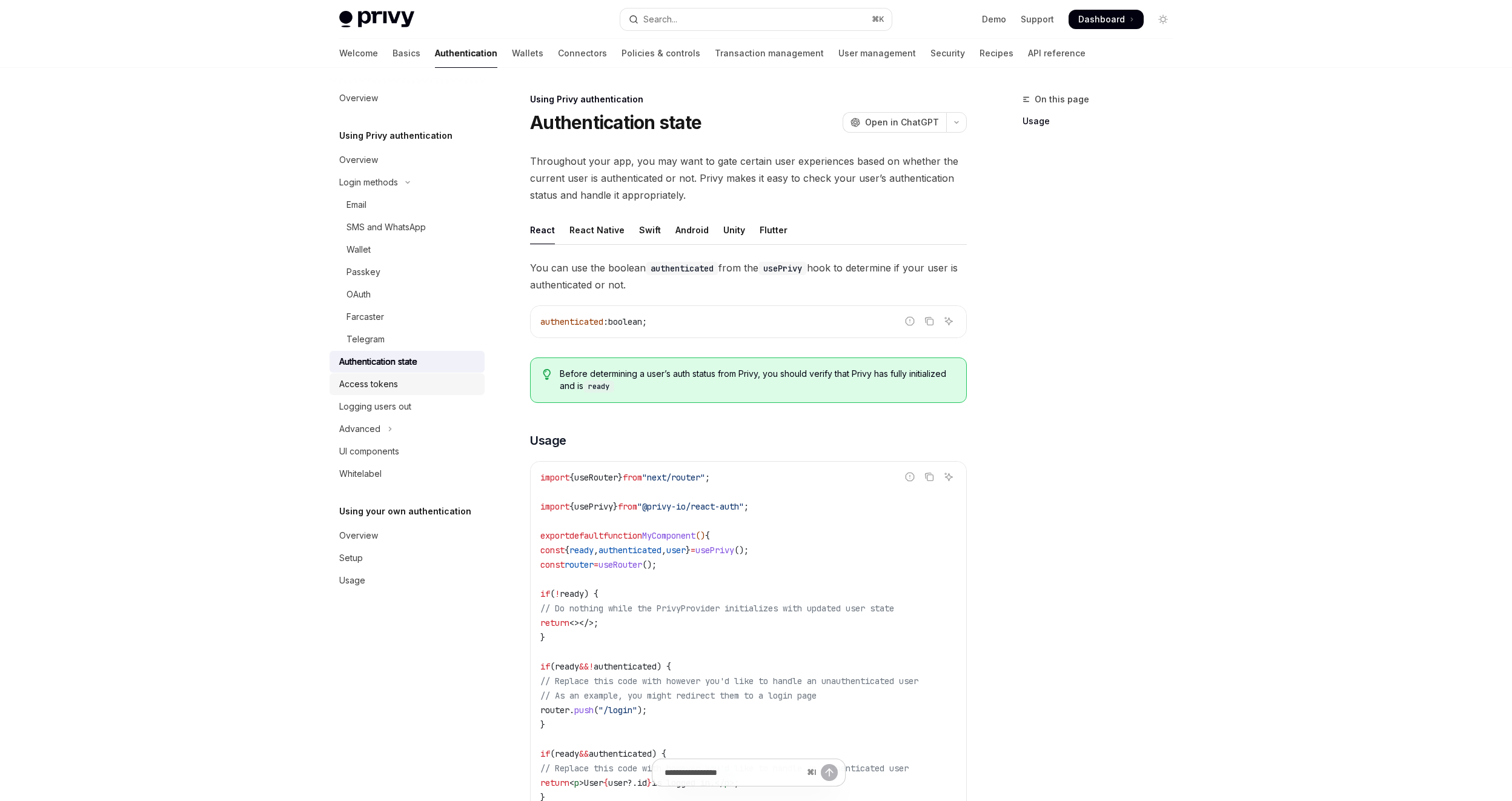
click at [393, 384] on div "Access tokens" at bounding box center [368, 384] width 58 height 15
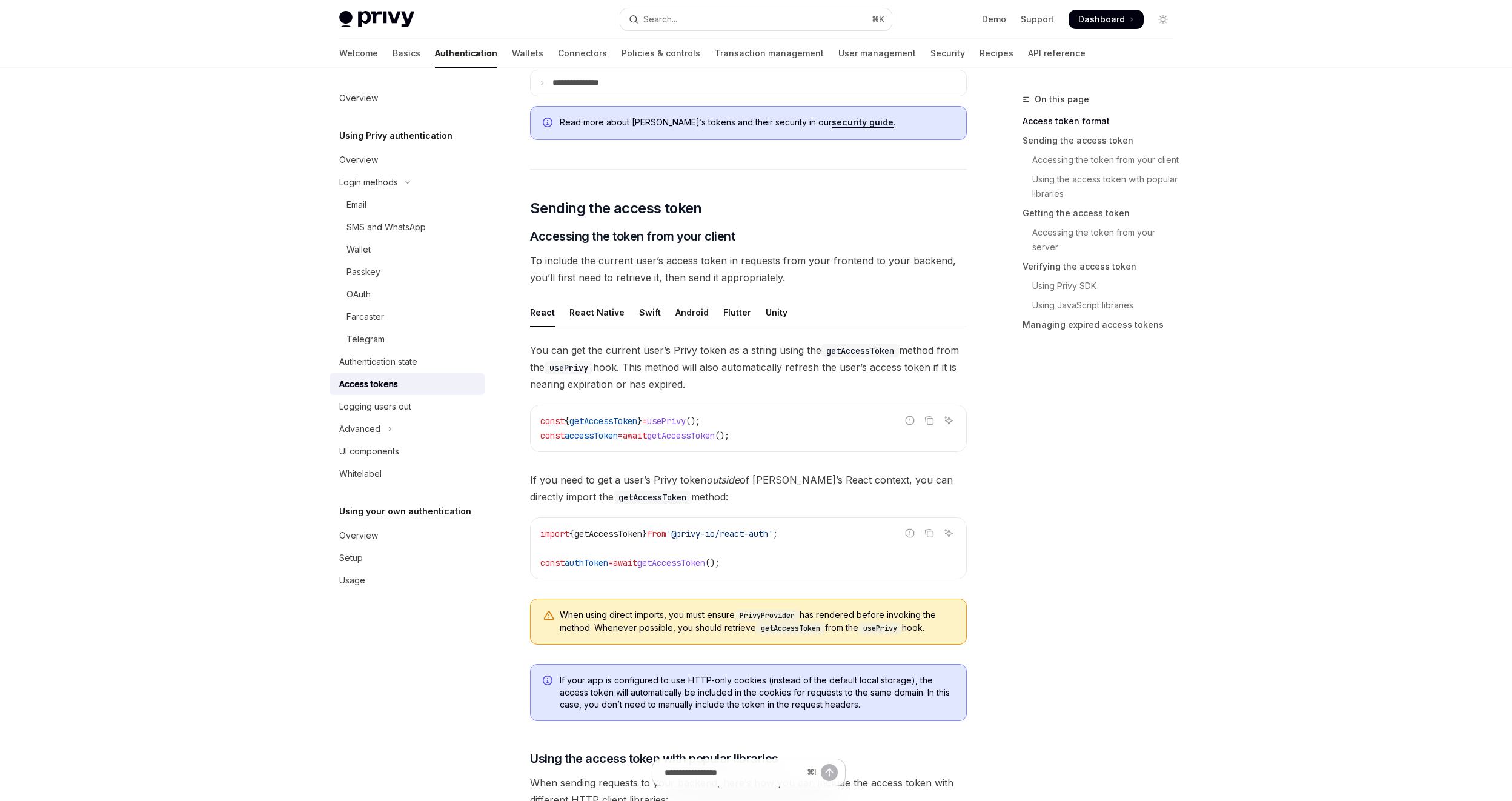
scroll to position [366, 0]
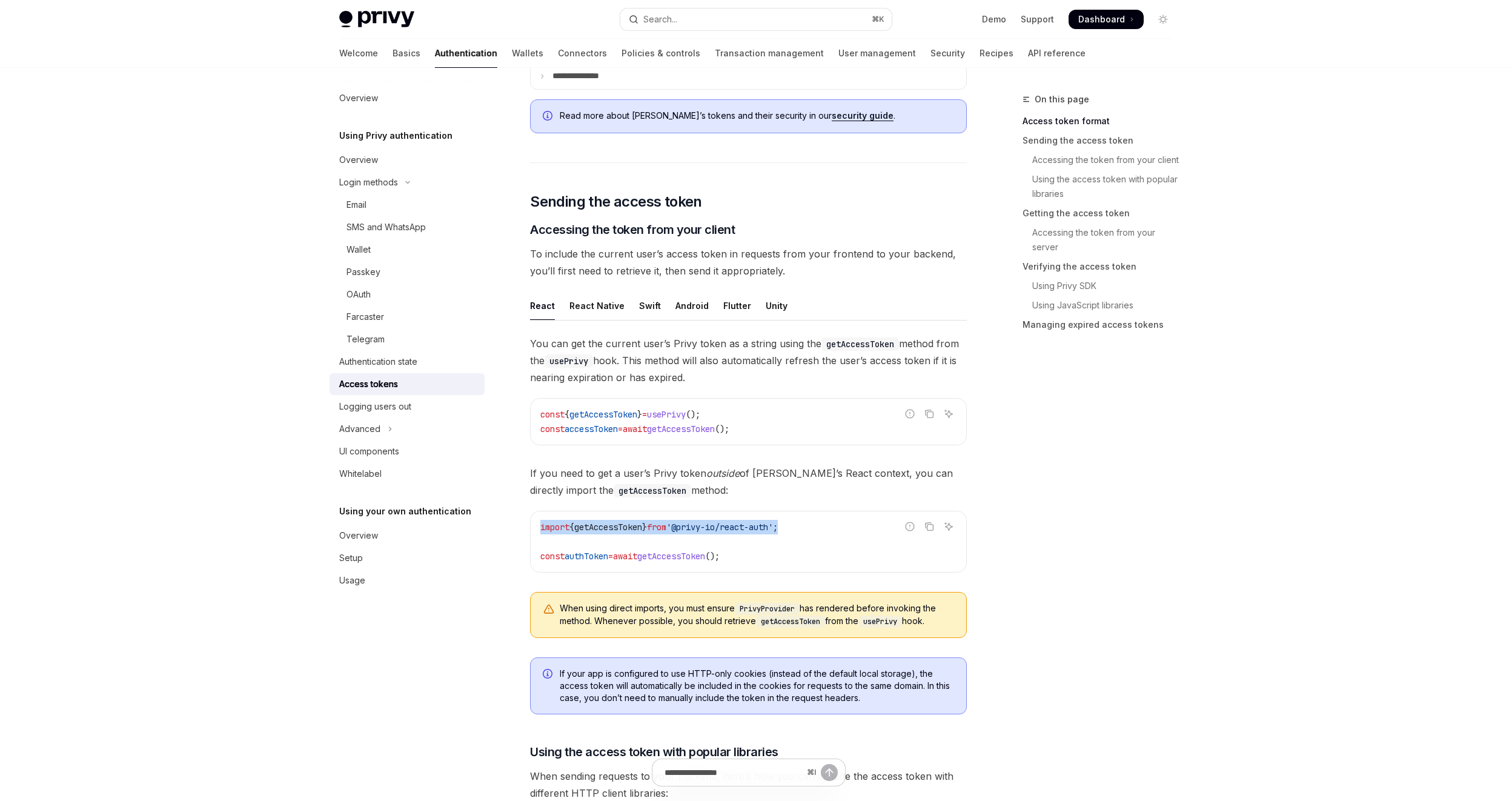
drag, startPoint x: 822, startPoint y: 530, endPoint x: 537, endPoint y: 526, distance: 285.0
click at [537, 526] on div "import { getAccessToken } from '@privy-io/react-auth' ; const authToken = await…" at bounding box center [747, 541] width 435 height 60
click at [675, 462] on div "You can get the current user’s Privy token as a string using the getAccessToken…" at bounding box center [748, 491] width 437 height 312
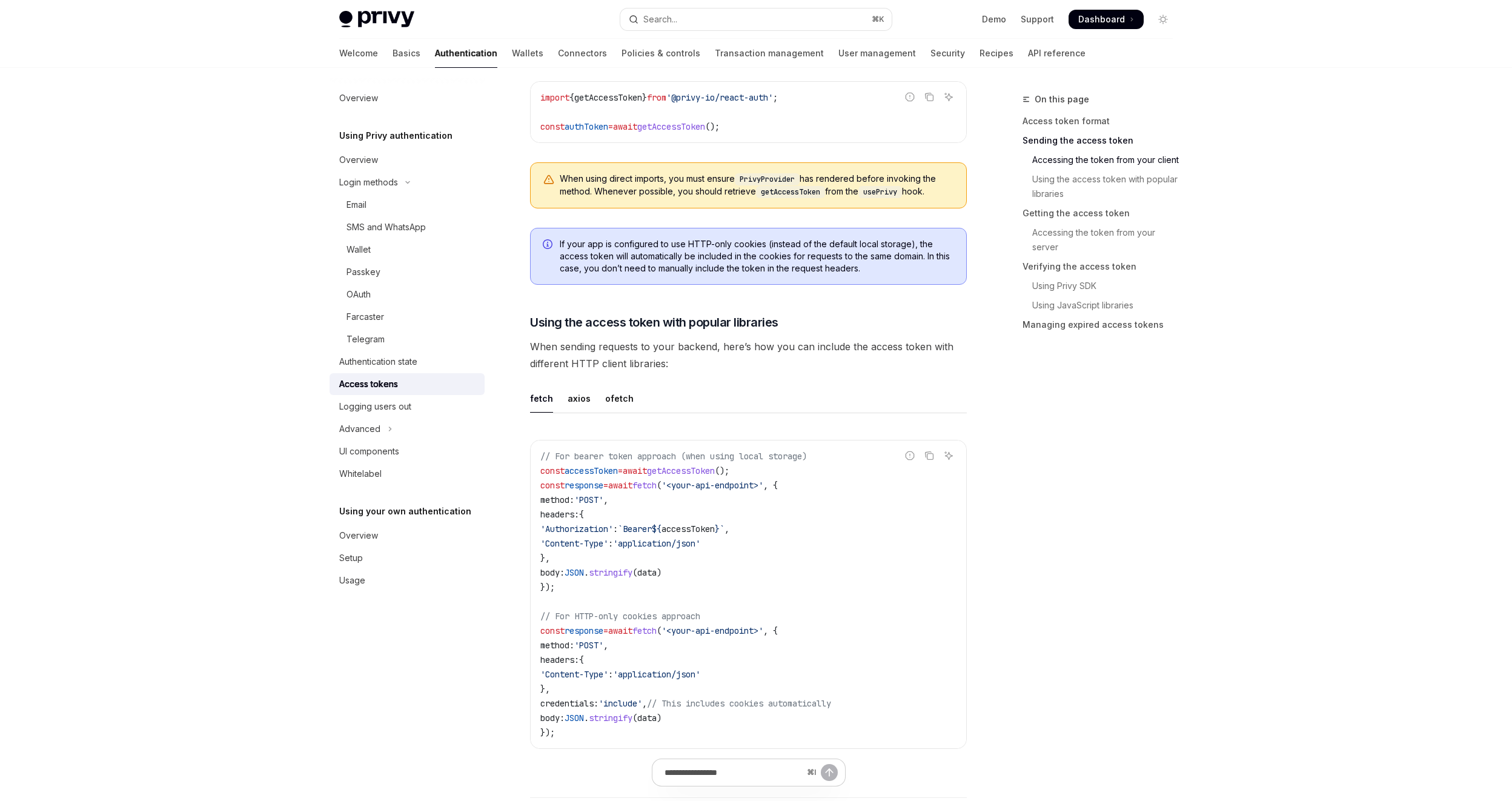
scroll to position [817, 0]
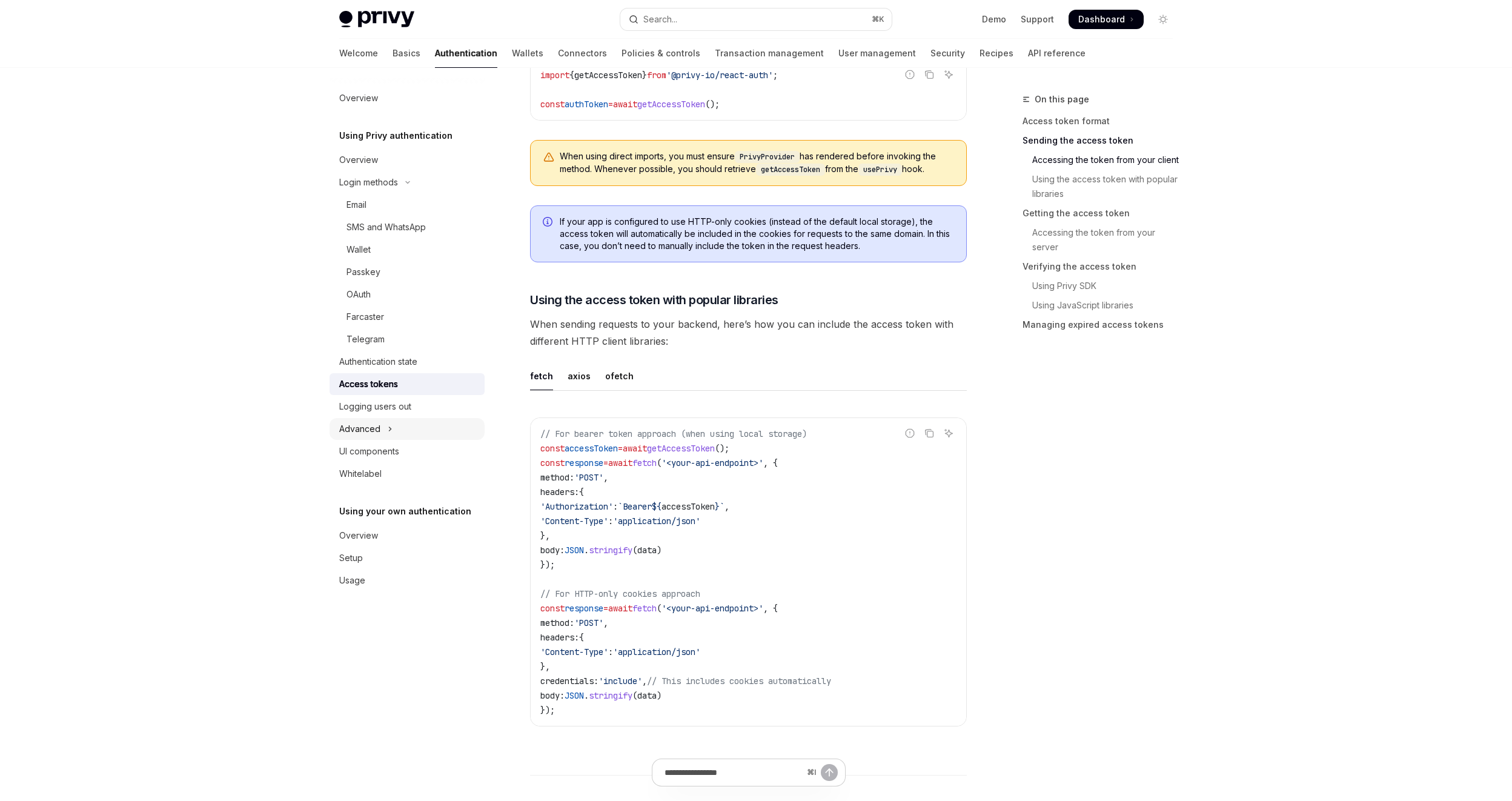
click at [387, 429] on icon "Toggle Advanced section" at bounding box center [389, 428] width 5 height 15
click at [387, 542] on div "Whitelabel" at bounding box center [407, 540] width 138 height 15
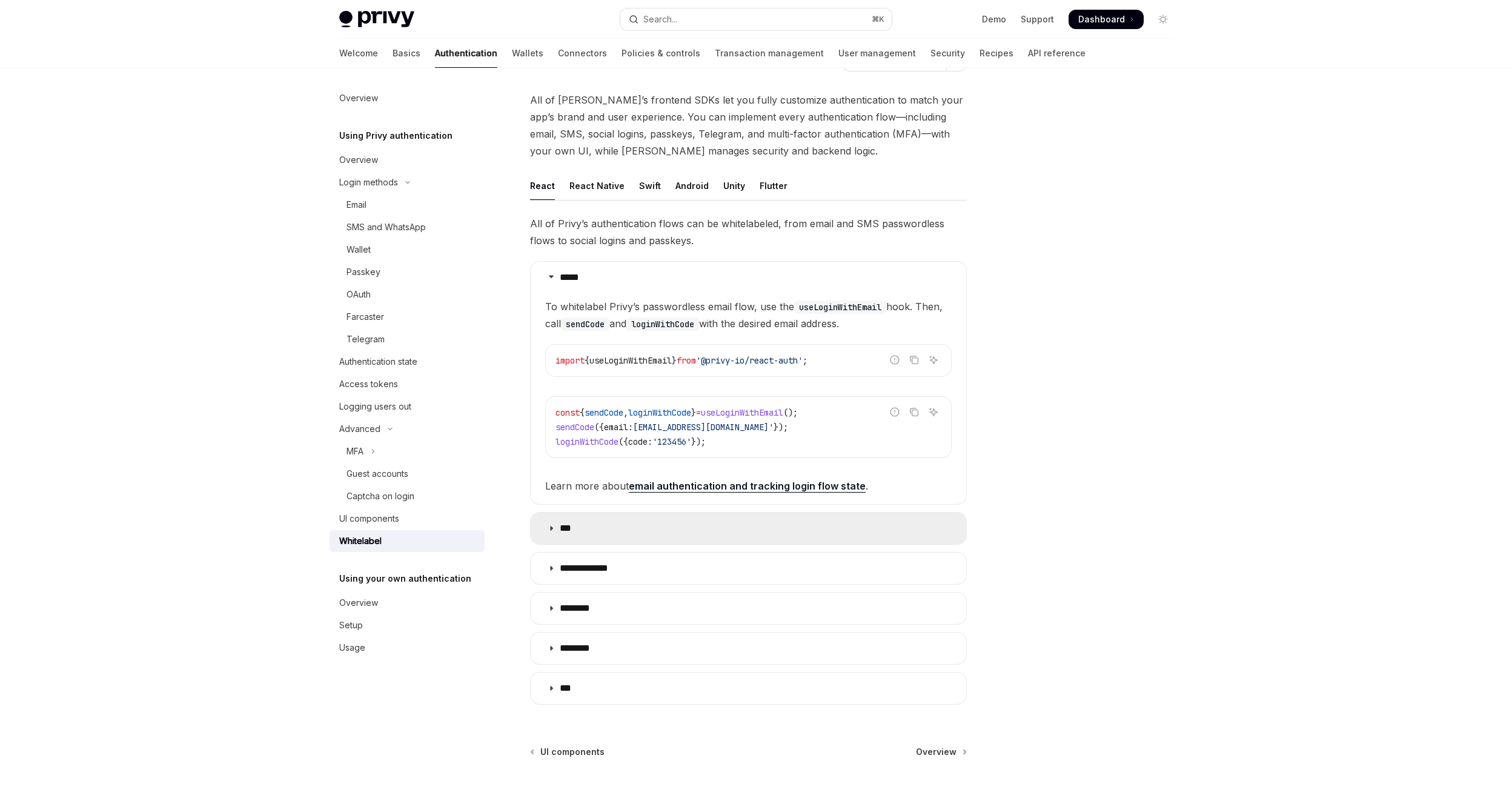
scroll to position [102, 0]
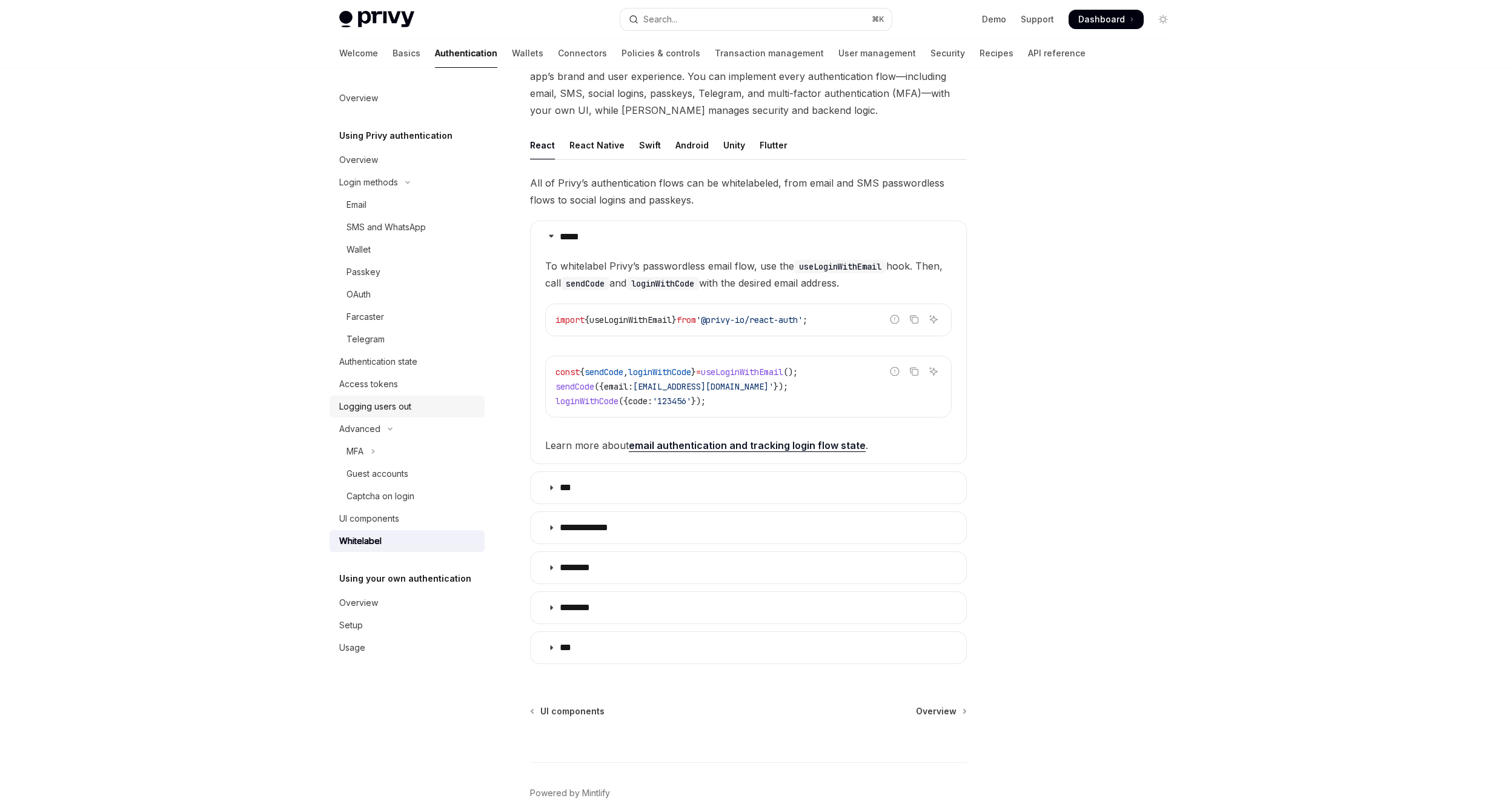
click at [382, 402] on div "Logging users out" at bounding box center [375, 406] width 72 height 15
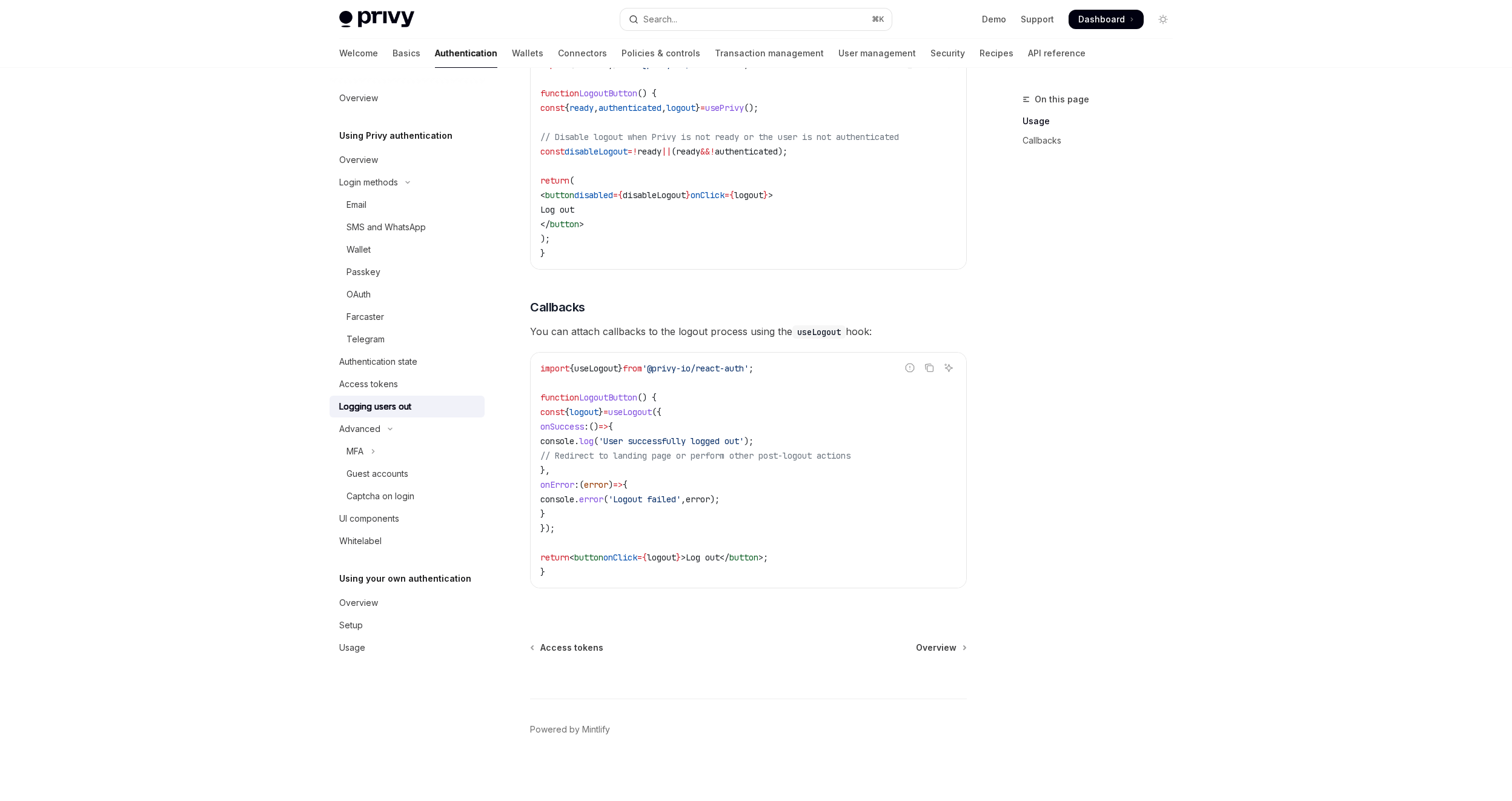
scroll to position [324, 0]
click at [382, 388] on div "Access tokens" at bounding box center [368, 384] width 58 height 15
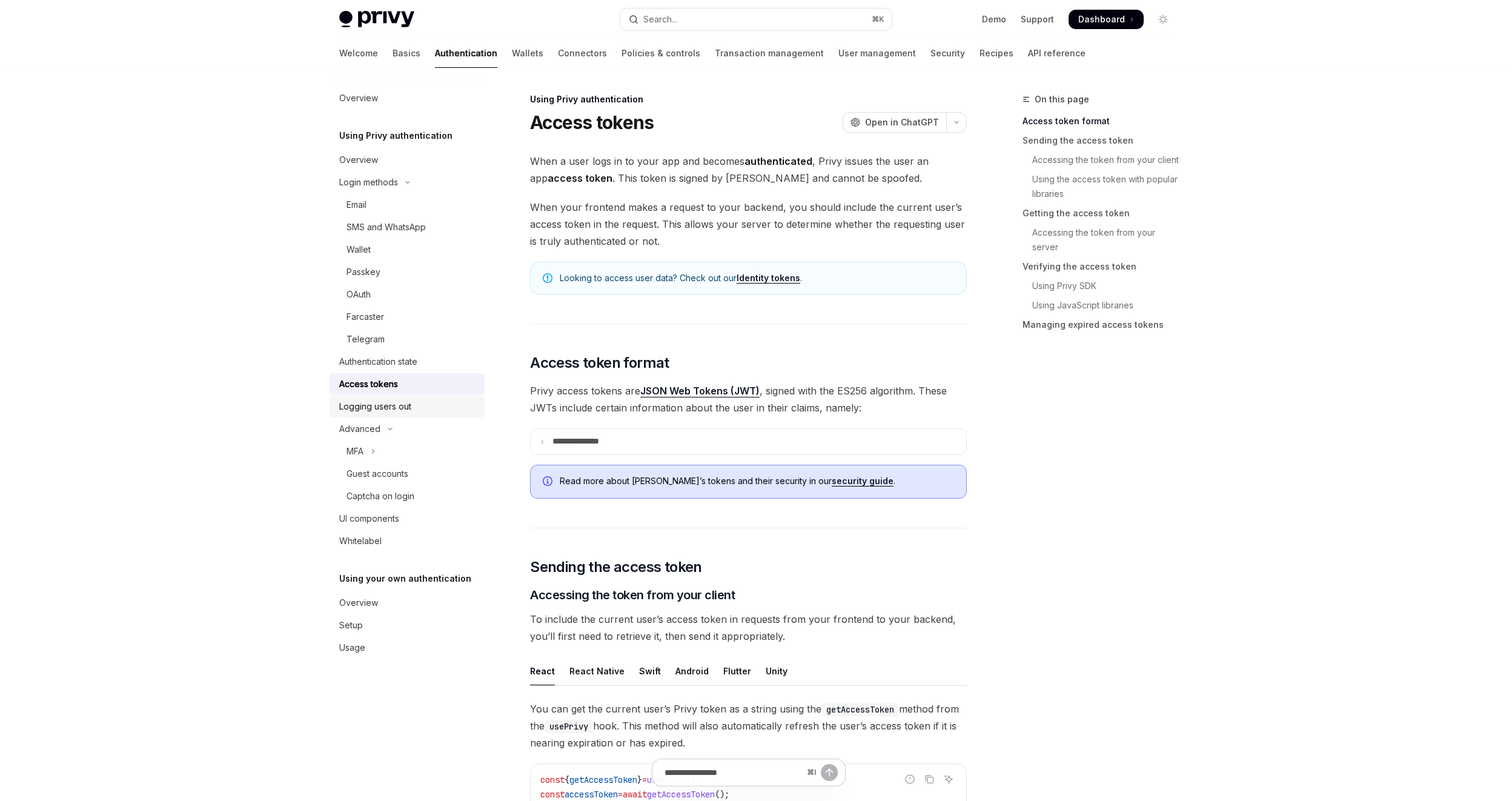
click at [379, 410] on div "Logging users out" at bounding box center [375, 406] width 72 height 15
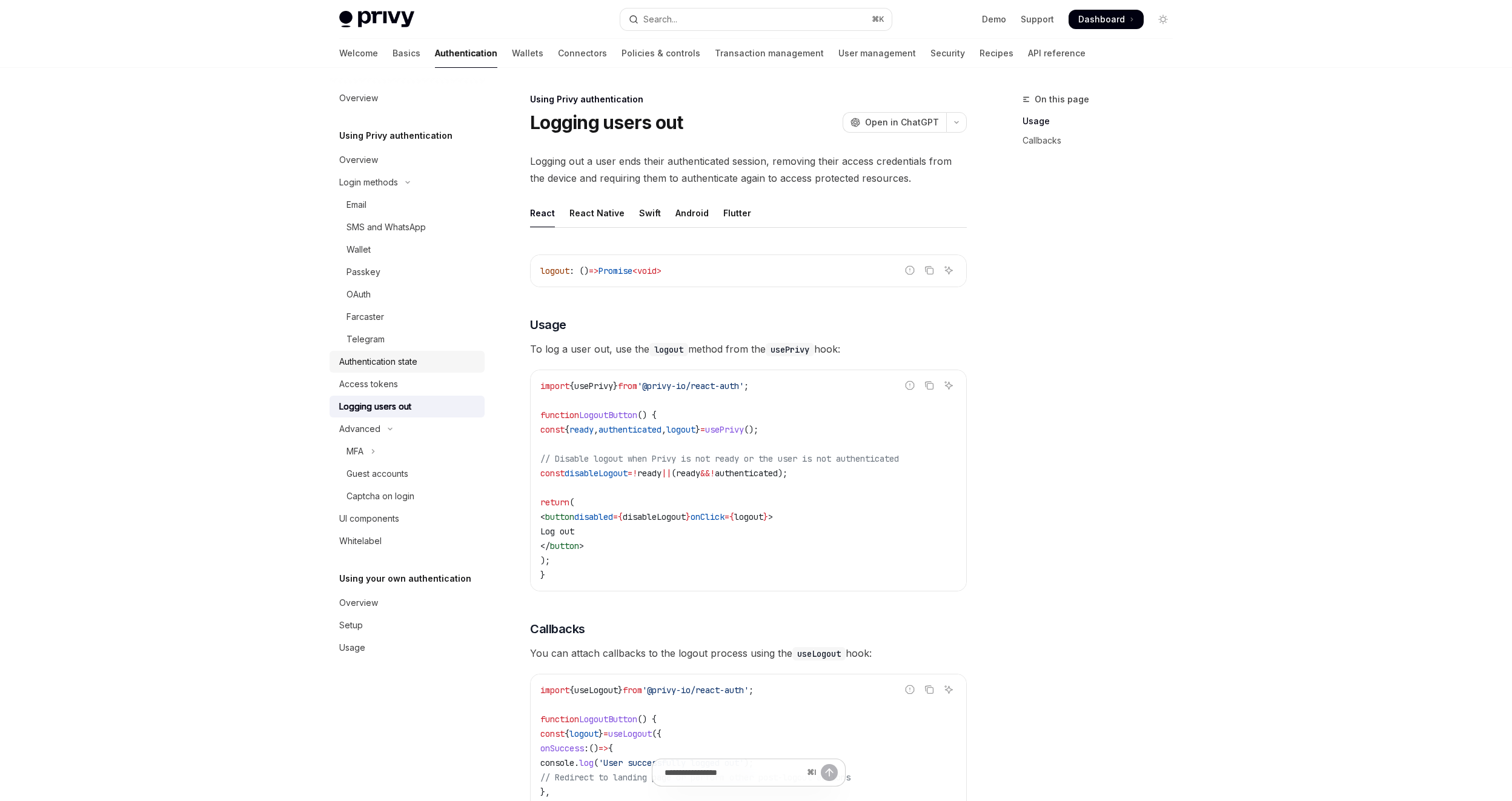
click at [385, 359] on div "Authentication state" at bounding box center [378, 362] width 78 height 15
type textarea "*"
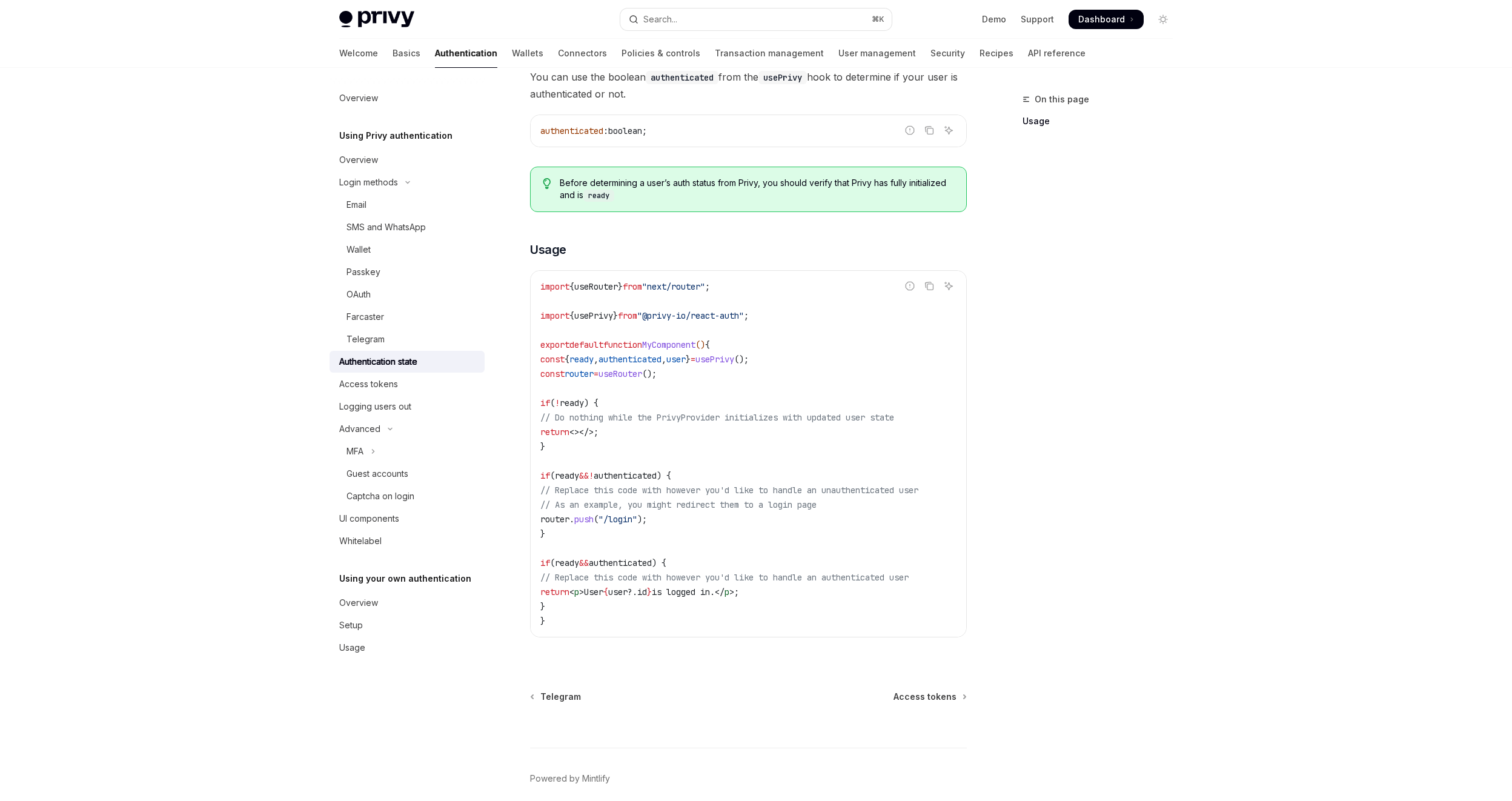
scroll to position [138, 0]
